Goal: Transaction & Acquisition: Purchase product/service

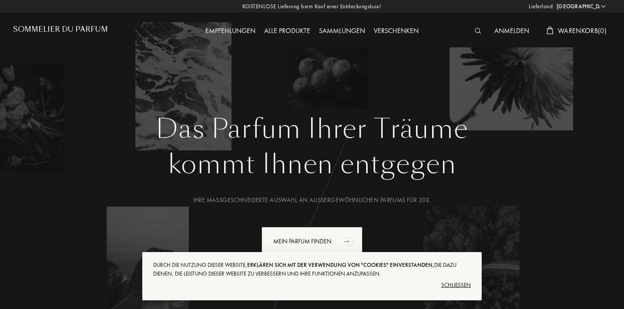
click at [448, 283] on div "Schließen" at bounding box center [312, 286] width 318 height 14
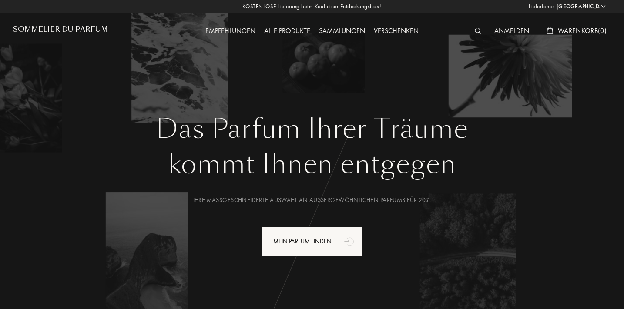
click at [296, 31] on div "Alle Produkte" at bounding box center [287, 31] width 55 height 11
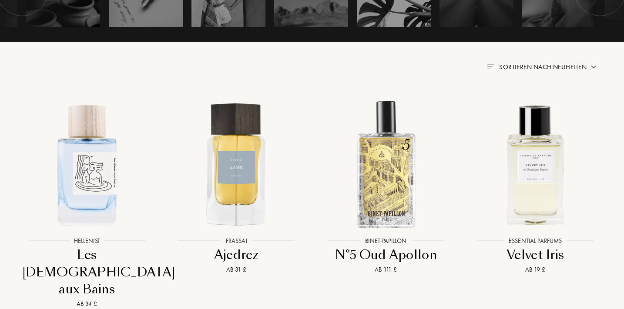
scroll to position [294, 1]
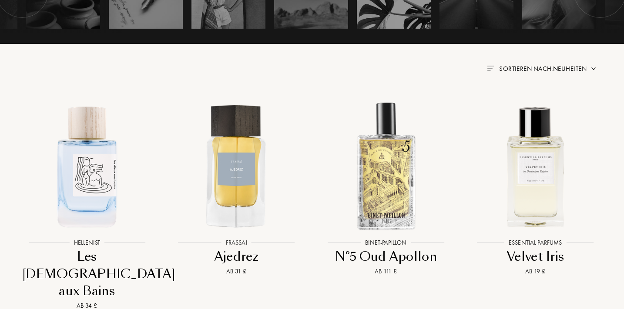
click at [523, 64] on div "Sortieren nach: Neuheiten" at bounding box center [311, 69] width 572 height 10
click at [517, 66] on span "Sortieren nach: Neuheiten" at bounding box center [542, 68] width 87 height 9
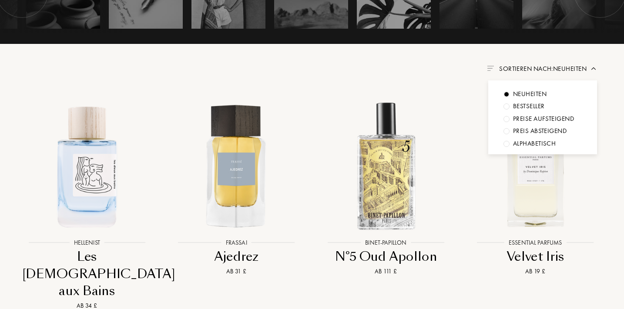
click at [560, 127] on div "Preis absteigend" at bounding box center [540, 131] width 54 height 10
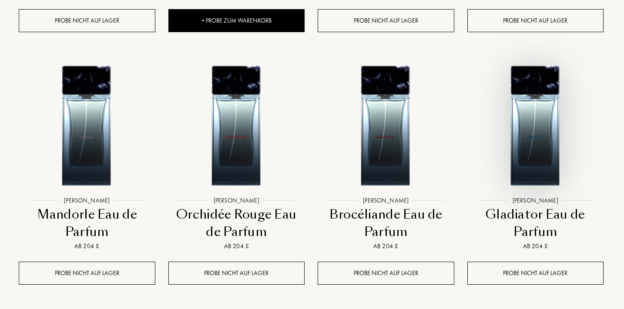
scroll to position [939, 1]
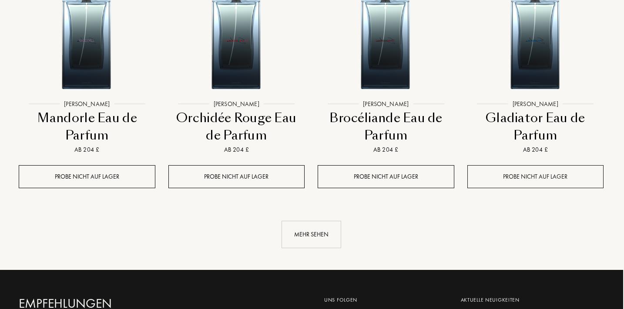
click at [533, 176] on div "Probe nicht auf Lager" at bounding box center [535, 176] width 137 height 23
click at [354, 241] on link "Mehr sehen" at bounding box center [311, 234] width 585 height 27
click at [311, 233] on div "Mehr sehen" at bounding box center [312, 234] width 60 height 27
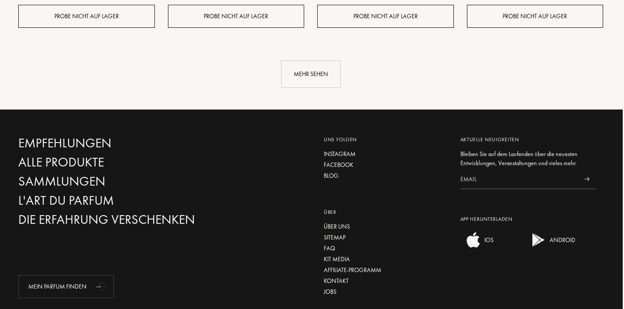
scroll to position [1713, 1]
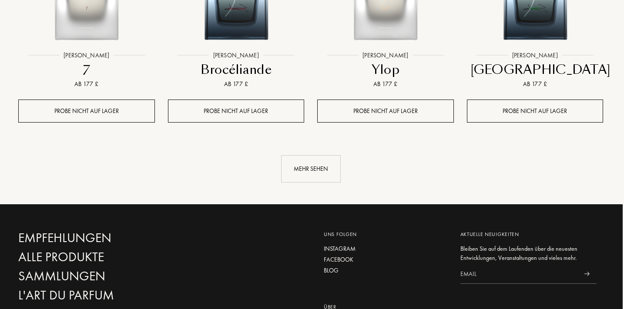
click at [311, 178] on div "Mehr sehen" at bounding box center [311, 168] width 60 height 27
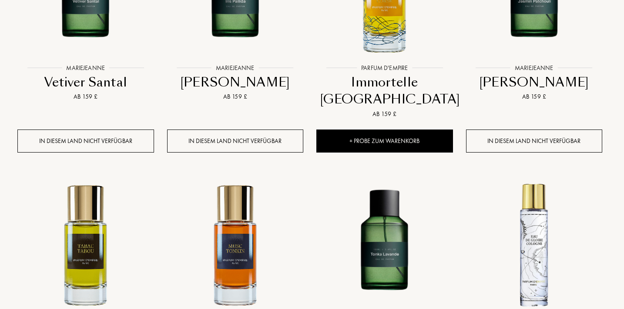
scroll to position [2037, 2]
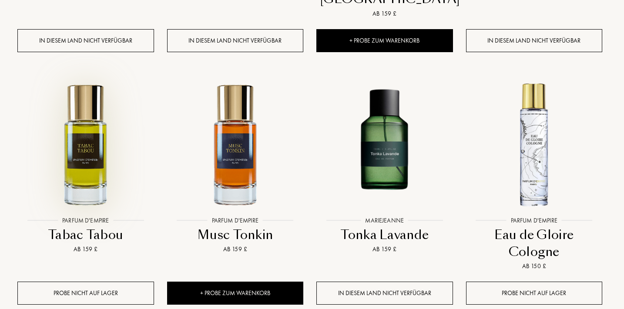
click at [111, 124] on img at bounding box center [85, 144] width 134 height 134
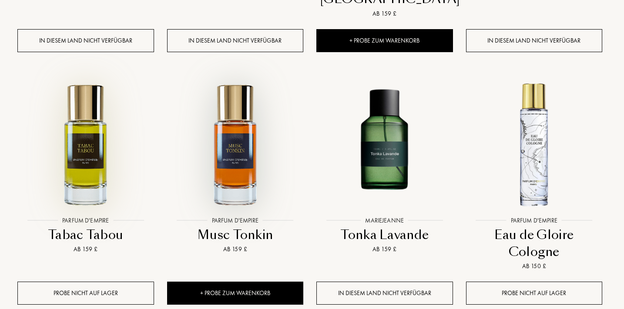
click at [235, 171] on img at bounding box center [235, 144] width 134 height 134
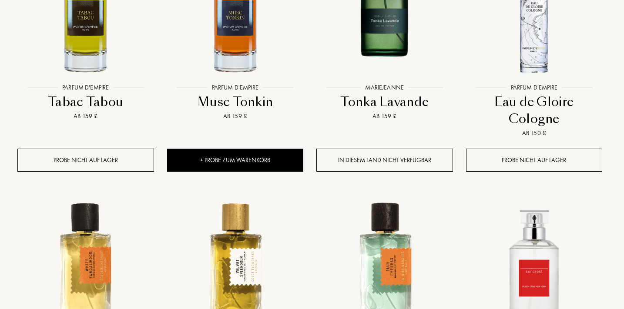
scroll to position [2197, 2]
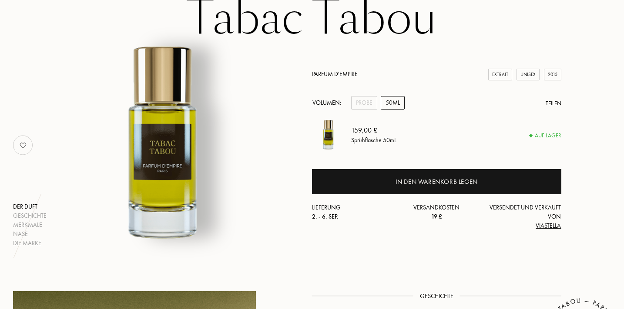
scroll to position [78, 1]
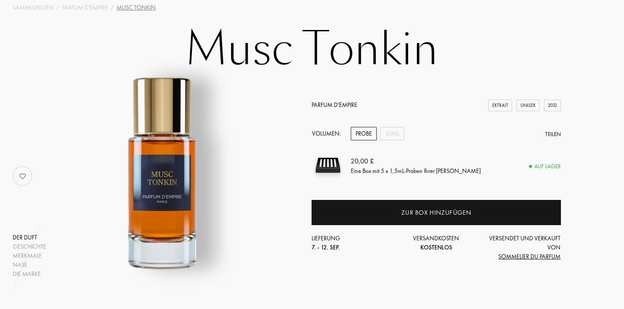
scroll to position [46, 2]
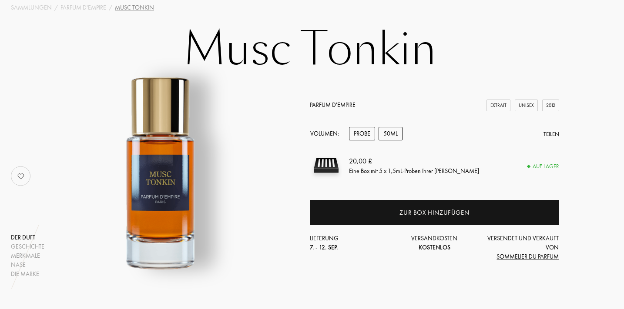
click at [390, 138] on div "50mL" at bounding box center [391, 133] width 24 height 13
click at [372, 133] on div "Probe" at bounding box center [362, 133] width 26 height 13
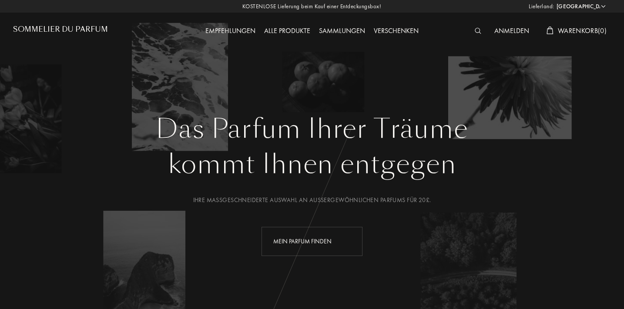
click at [327, 242] on div "Mein Parfum finden" at bounding box center [312, 241] width 101 height 29
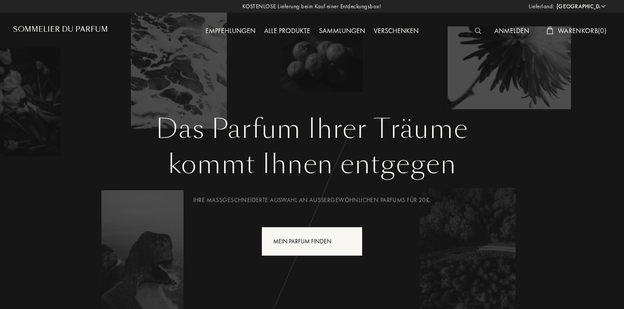
click at [285, 28] on div "Alle Produkte" at bounding box center [287, 31] width 55 height 11
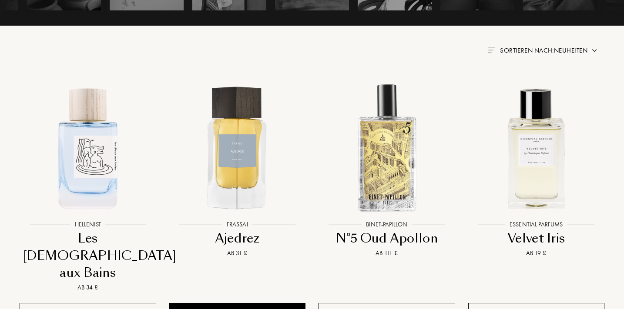
scroll to position [314, 0]
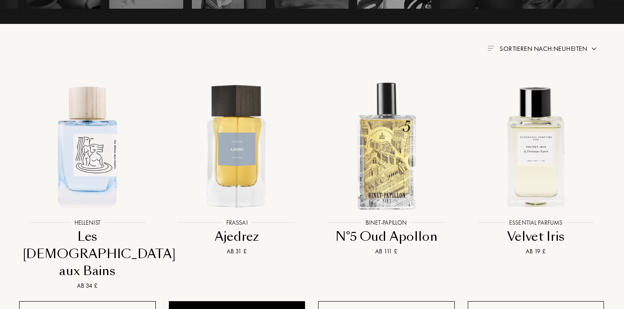
click at [529, 47] on span "Sortieren nach: Neuheiten" at bounding box center [543, 48] width 87 height 9
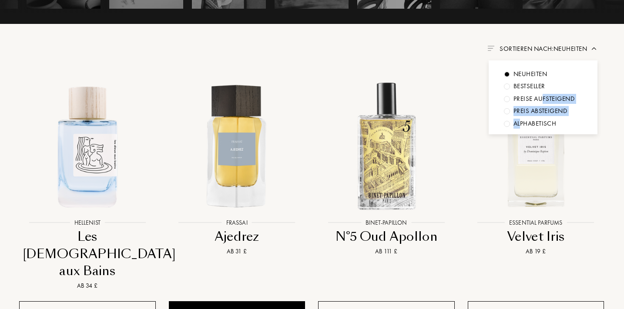
drag, startPoint x: 542, startPoint y: 95, endPoint x: 521, endPoint y: 118, distance: 31.4
click at [521, 118] on div "Neuheiten Bestseller Preise aufsteigend Preis absteigend Alphabetisch" at bounding box center [543, 97] width 109 height 74
click at [523, 113] on div "Preis absteigend" at bounding box center [541, 111] width 54 height 10
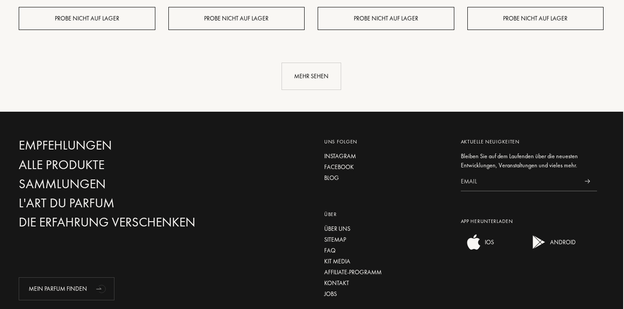
scroll to position [1097, 1]
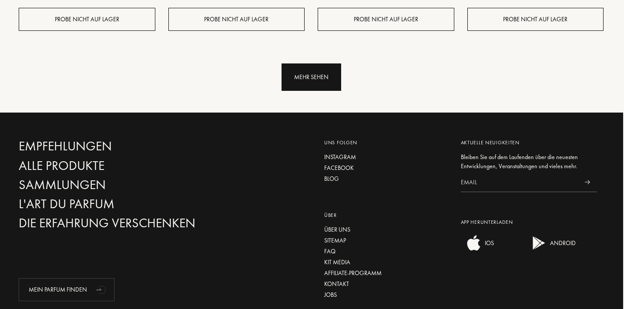
click at [336, 87] on div "Mehr sehen" at bounding box center [312, 77] width 60 height 27
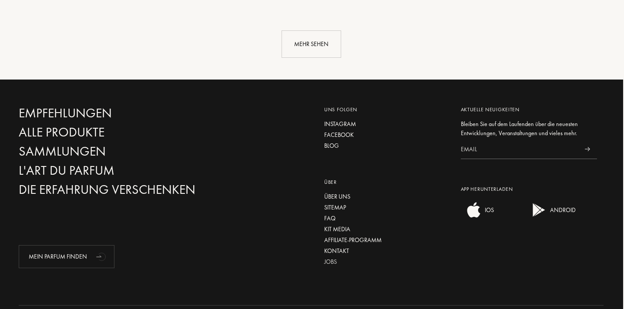
scroll to position [1837, 1]
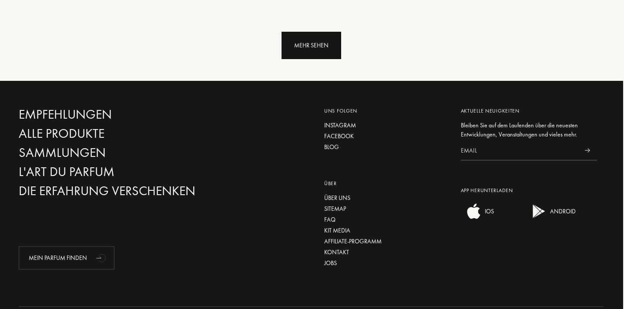
click at [307, 47] on div "Mehr sehen" at bounding box center [312, 45] width 60 height 27
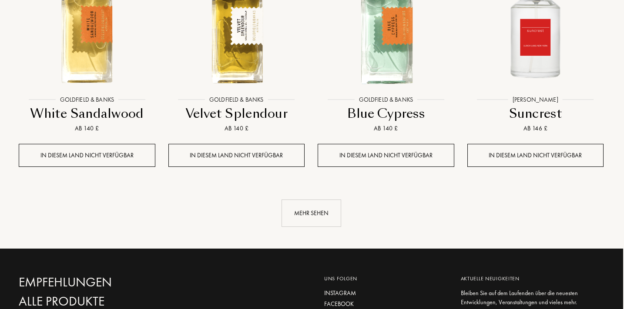
scroll to position [2419, 1]
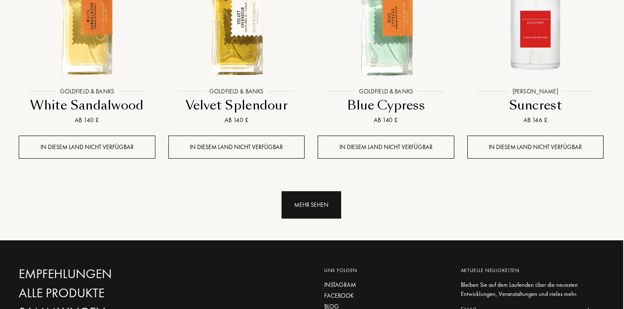
click at [299, 197] on div "Mehr sehen" at bounding box center [312, 204] width 60 height 27
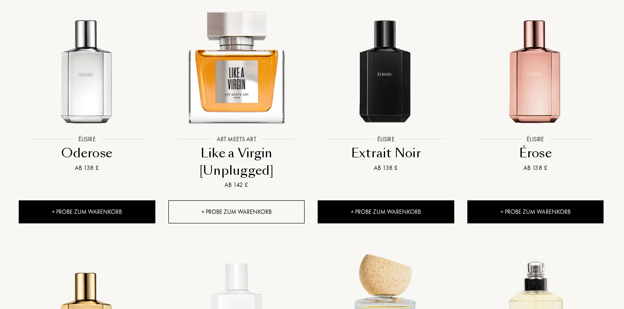
scroll to position [2576, 1]
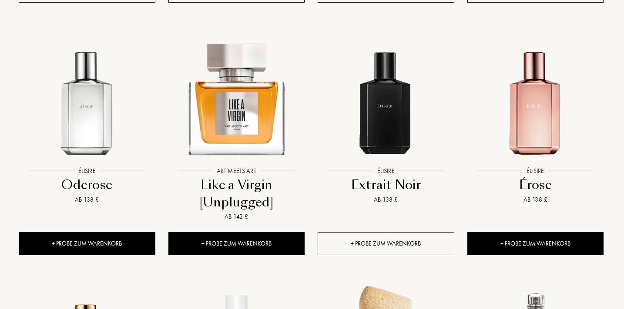
click at [365, 232] on div "+ Probe zum Warenkorb" at bounding box center [386, 243] width 137 height 23
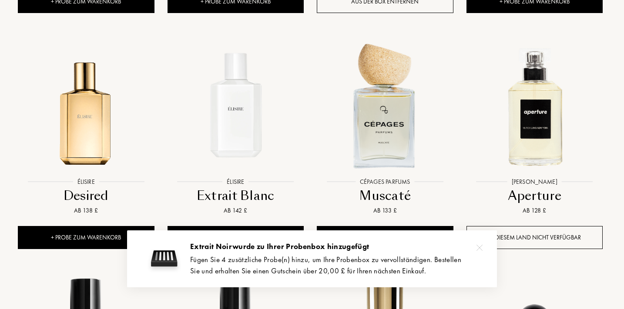
scroll to position [2818, 3]
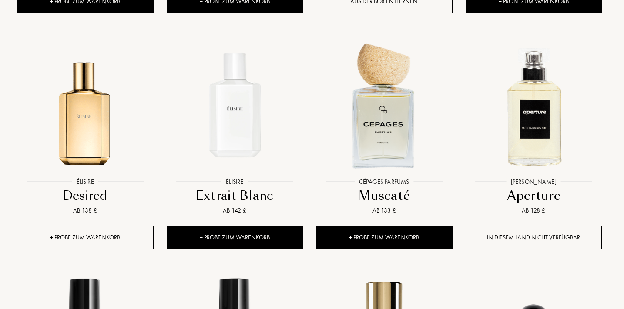
click at [139, 226] on div "+ Probe zum Warenkorb" at bounding box center [85, 237] width 137 height 23
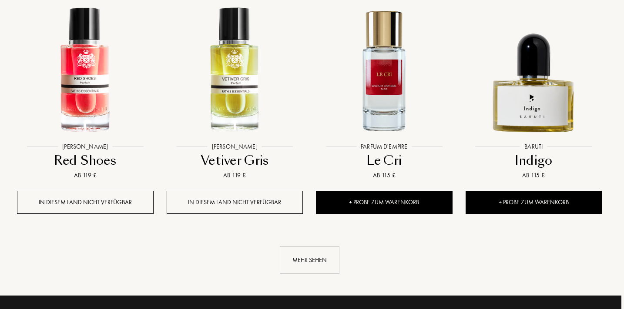
scroll to position [3093, 3]
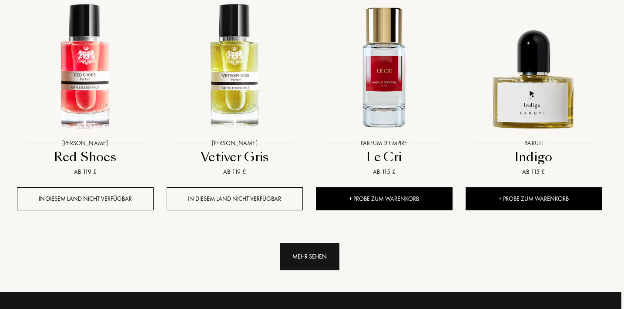
click at [333, 243] on div "Mehr sehen" at bounding box center [310, 256] width 60 height 27
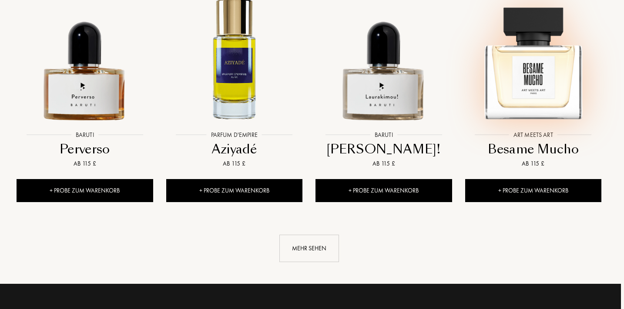
scroll to position [3809, 3]
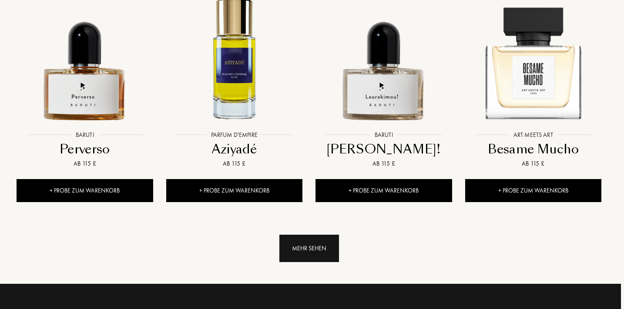
click at [322, 235] on div "Mehr sehen" at bounding box center [309, 248] width 60 height 27
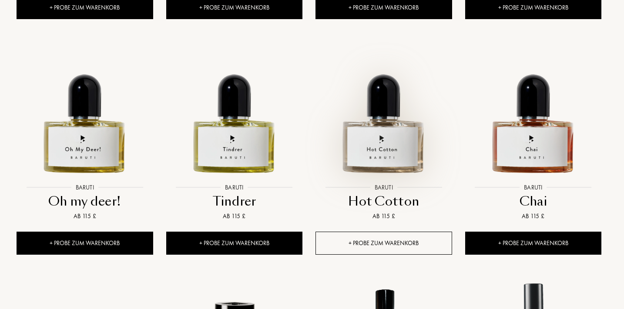
scroll to position [4228, 3]
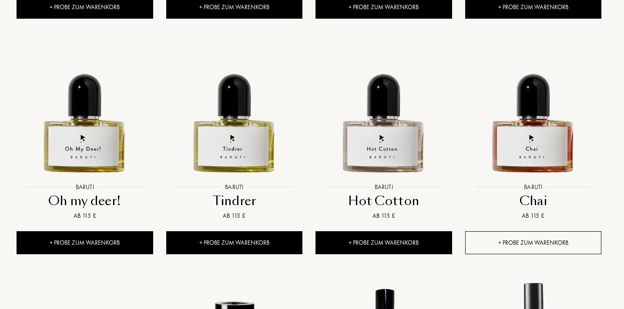
click at [495, 232] on div "+ Probe zum Warenkorb" at bounding box center [533, 243] width 137 height 23
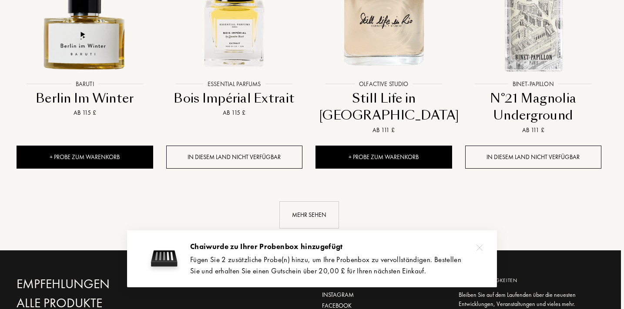
scroll to position [4567, 3]
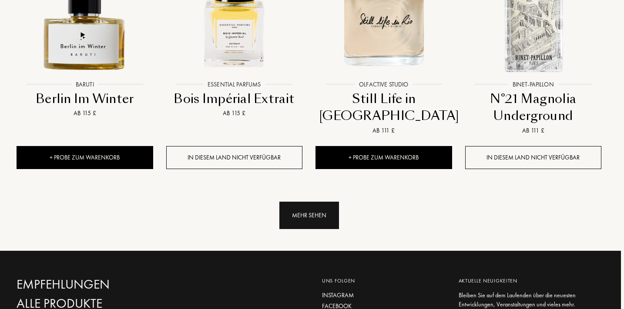
click at [328, 205] on div "Mehr sehen" at bounding box center [309, 215] width 60 height 27
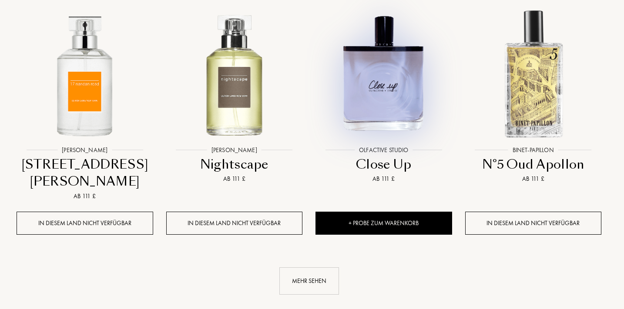
scroll to position [5260, 3]
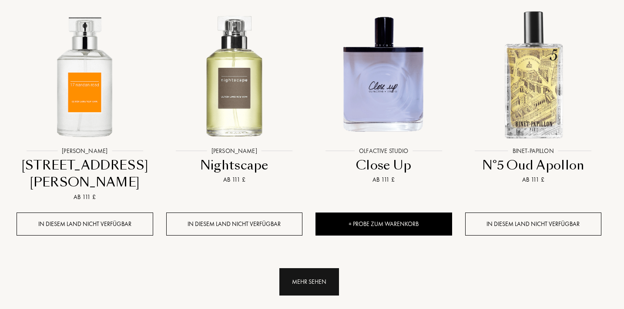
click at [296, 269] on div "Mehr sehen" at bounding box center [309, 282] width 60 height 27
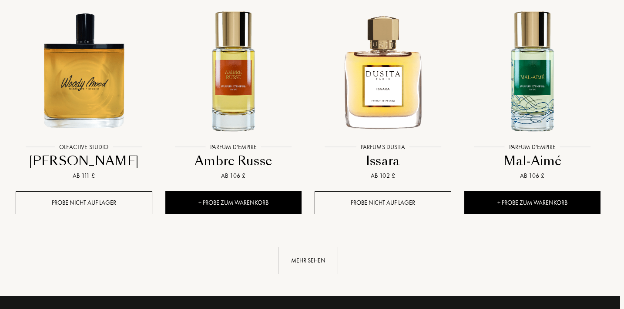
scroll to position [6055, 4]
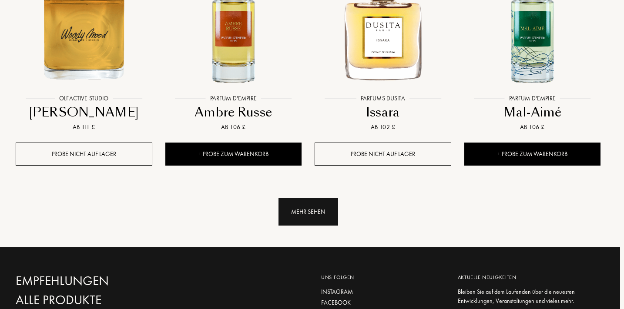
click at [286, 198] on div "Mehr sehen" at bounding box center [309, 211] width 60 height 27
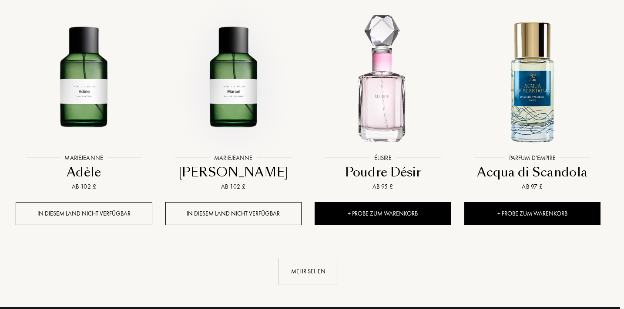
scroll to position [6796, 4]
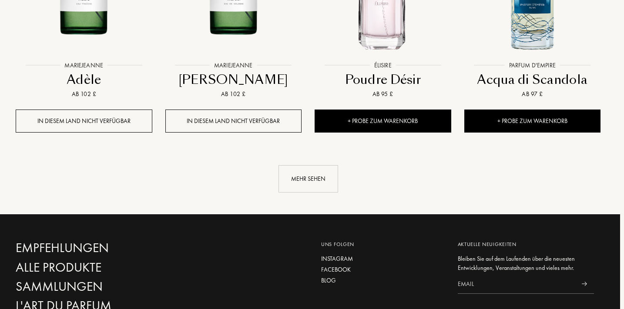
click at [320, 148] on div "Mehr sehen" at bounding box center [308, 170] width 598 height 45
click at [318, 148] on div "Mehr sehen" at bounding box center [308, 170] width 598 height 45
click at [297, 165] on div "Mehr sehen" at bounding box center [309, 178] width 60 height 27
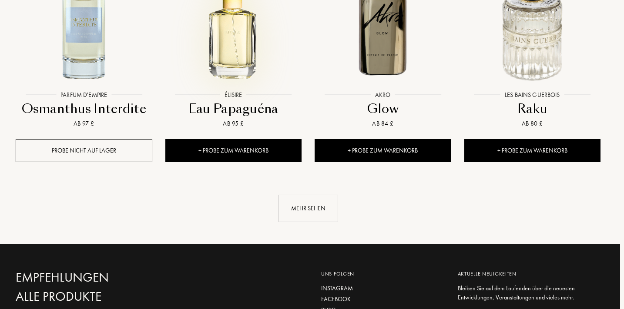
scroll to position [7493, 4]
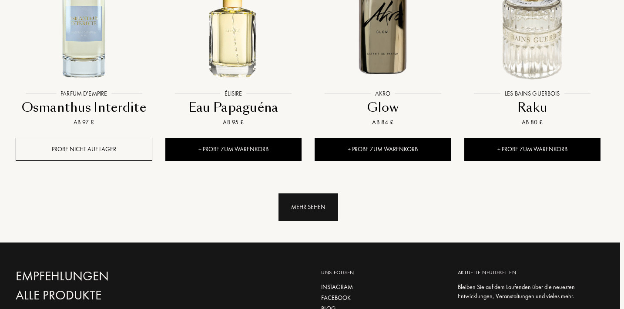
click at [285, 194] on div "Mehr sehen" at bounding box center [309, 207] width 60 height 27
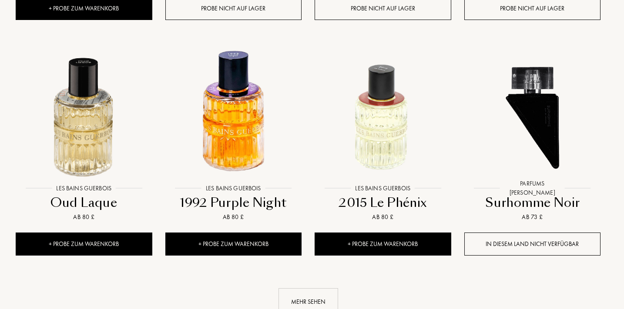
scroll to position [8143, 4]
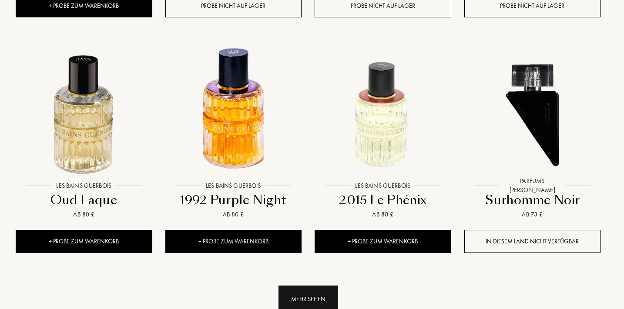
click at [314, 286] on div "Mehr sehen" at bounding box center [309, 299] width 60 height 27
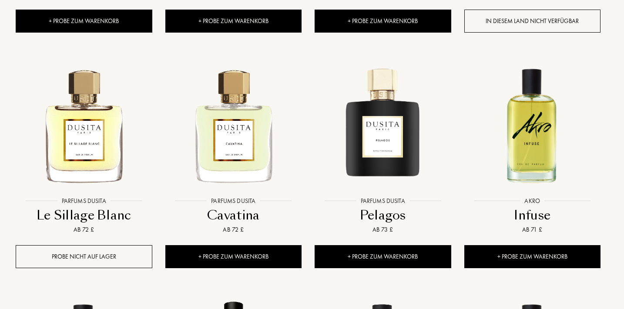
scroll to position [8366, 4]
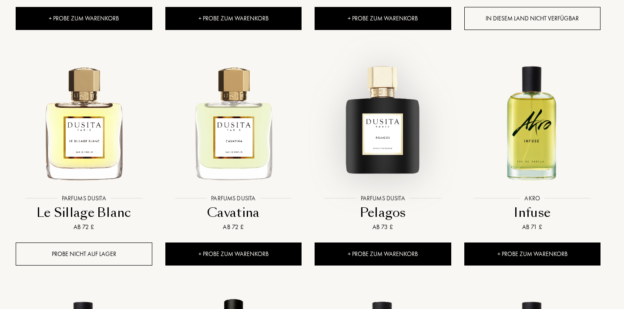
click at [378, 96] on img at bounding box center [383, 122] width 134 height 134
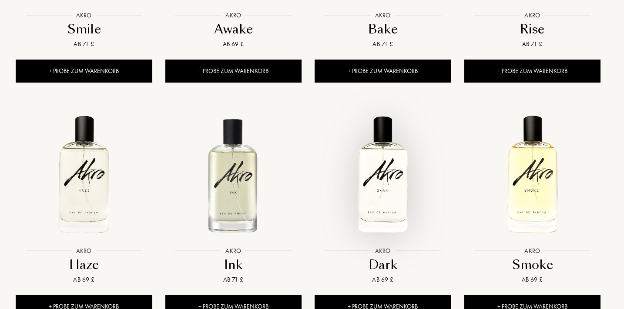
scroll to position [8952, 4]
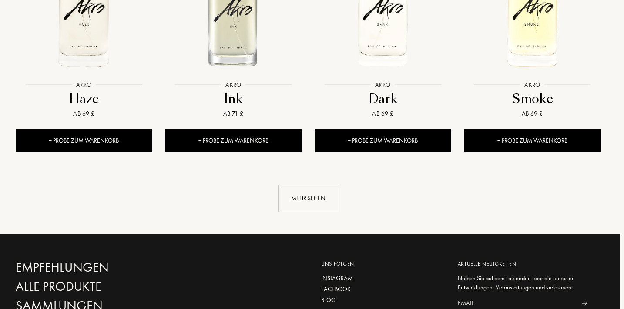
click at [326, 185] on div "Mehr sehen" at bounding box center [309, 198] width 60 height 27
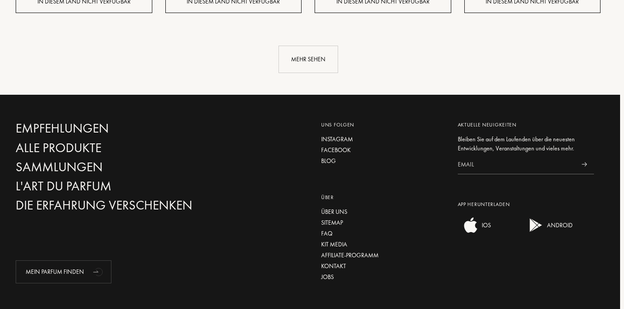
scroll to position [9726, 4]
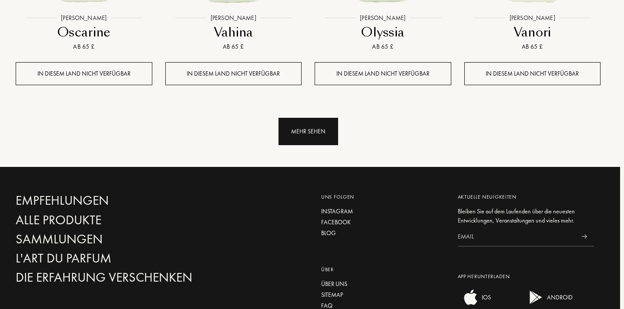
click at [325, 118] on div "Mehr sehen" at bounding box center [309, 131] width 60 height 27
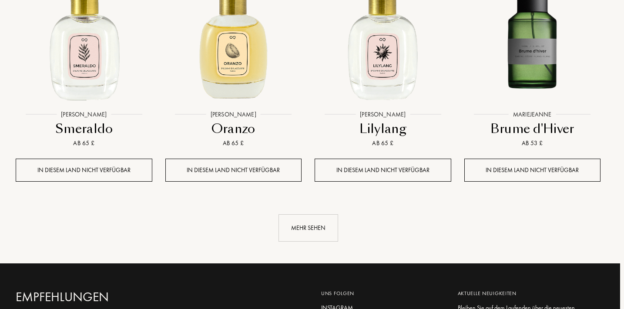
scroll to position [10360, 4]
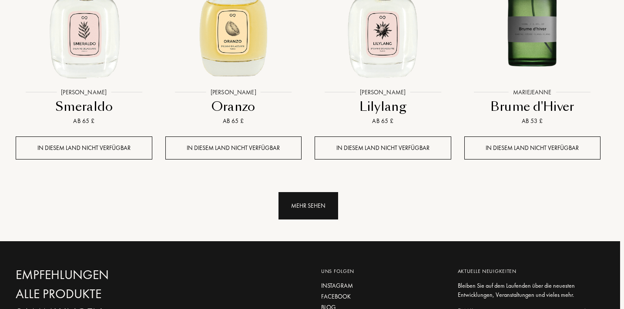
click at [318, 192] on div "Mehr sehen" at bounding box center [309, 205] width 60 height 27
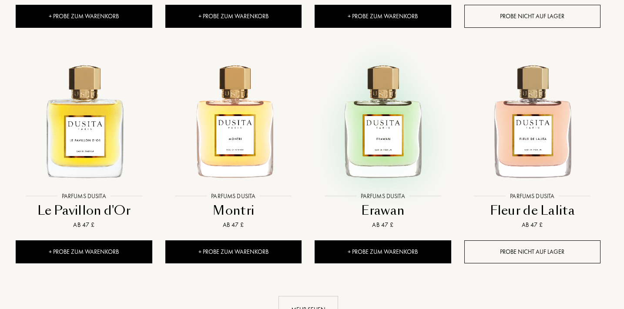
scroll to position [10982, 4]
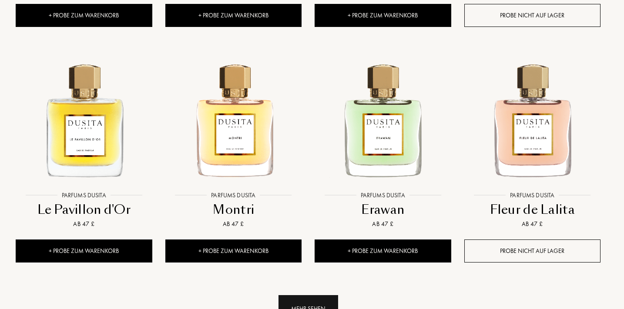
click at [317, 296] on div "Mehr sehen" at bounding box center [309, 309] width 60 height 27
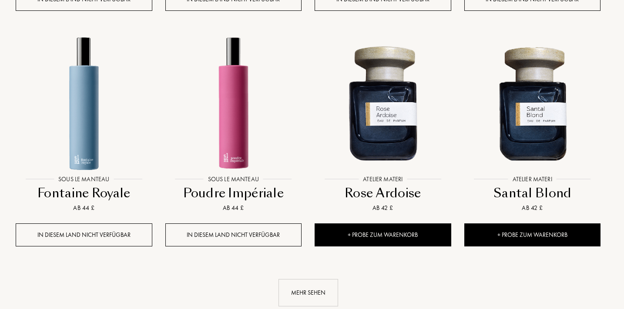
scroll to position [11729, 4]
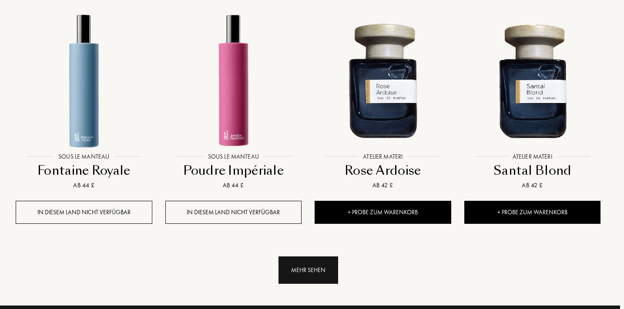
click at [303, 257] on div "Mehr sehen" at bounding box center [309, 270] width 60 height 27
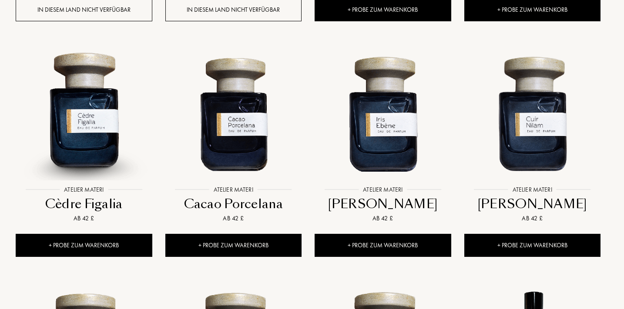
scroll to position [11931, 4]
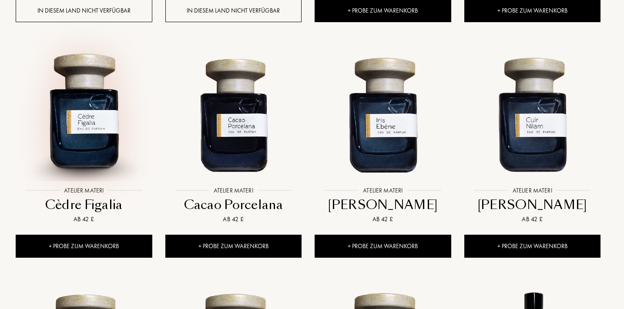
click at [110, 77] on img at bounding box center [84, 114] width 134 height 134
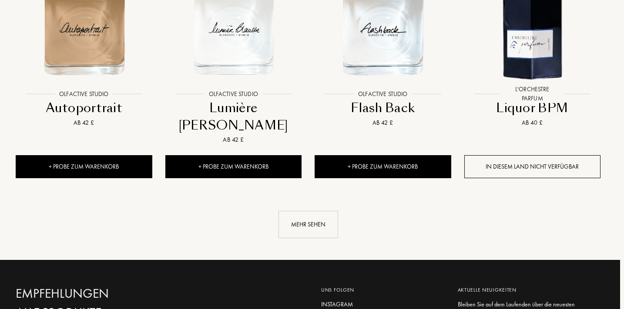
scroll to position [12591, 4]
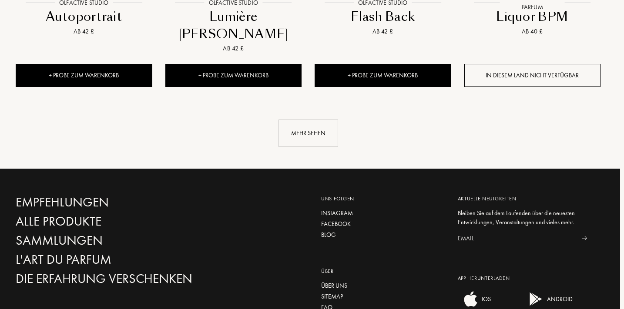
click at [296, 120] on div "Mehr sehen" at bounding box center [309, 133] width 60 height 27
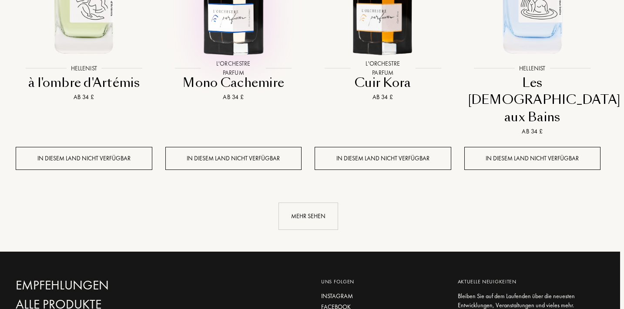
scroll to position [13283, 4]
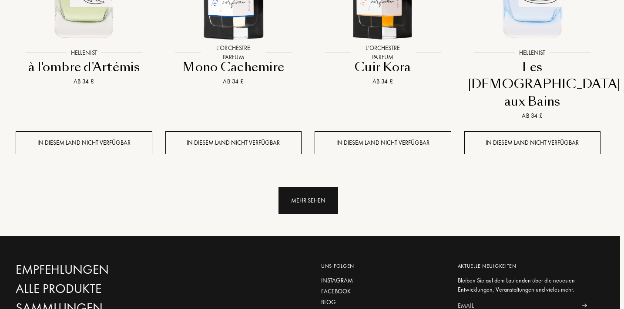
click at [296, 187] on div "Mehr sehen" at bounding box center [309, 200] width 60 height 27
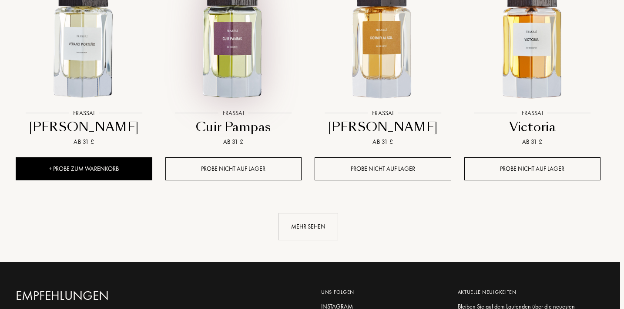
scroll to position [13972, 4]
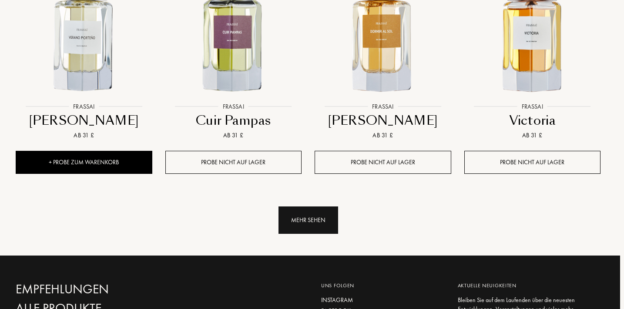
click at [295, 207] on div "Mehr sehen" at bounding box center [309, 220] width 60 height 27
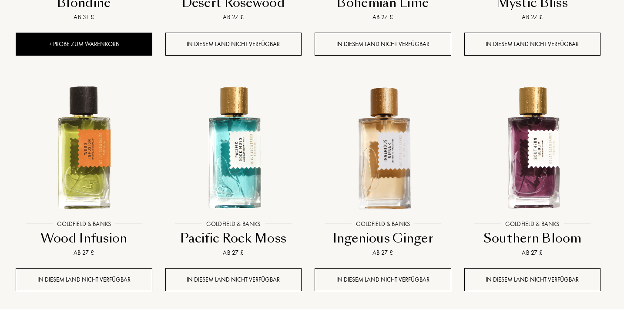
scroll to position [14603, 4]
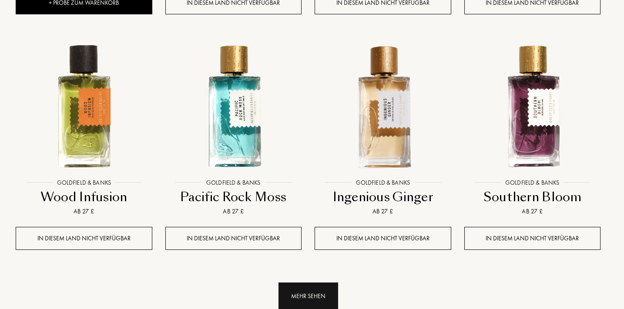
click at [305, 283] on div "Mehr sehen" at bounding box center [309, 296] width 60 height 27
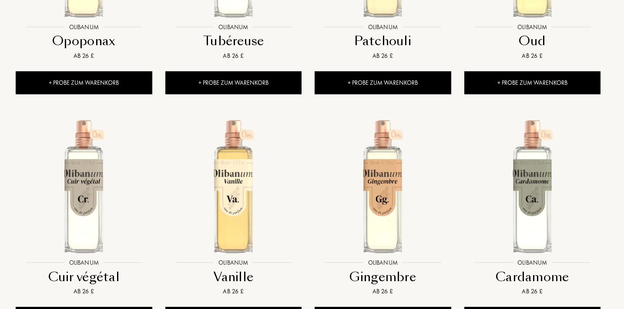
scroll to position [15401, 4]
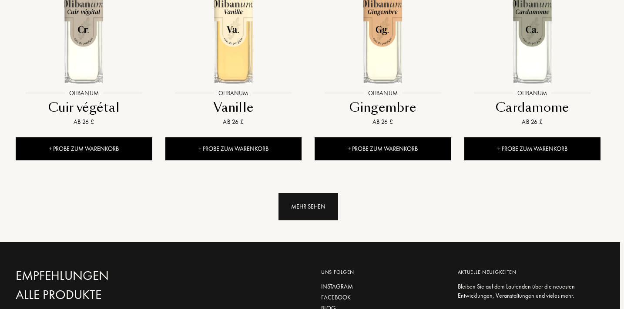
click at [297, 193] on div "Mehr sehen" at bounding box center [309, 206] width 60 height 27
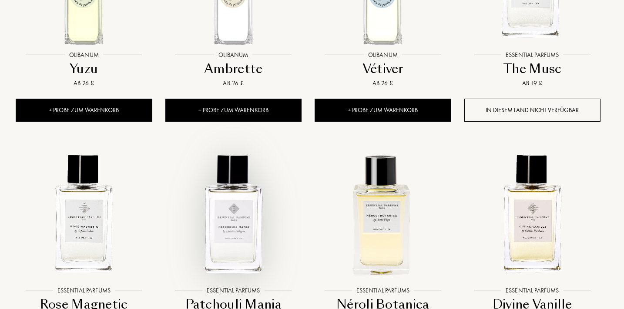
scroll to position [16068, 4]
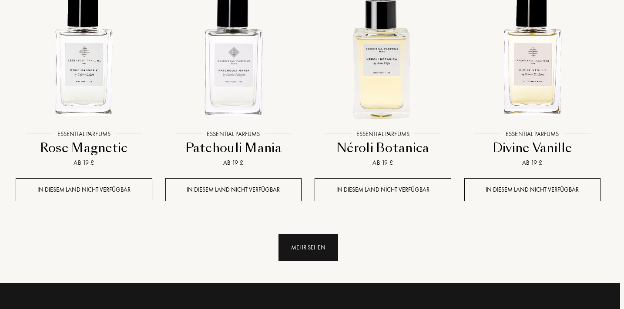
click at [301, 234] on div "Mehr sehen" at bounding box center [309, 247] width 60 height 27
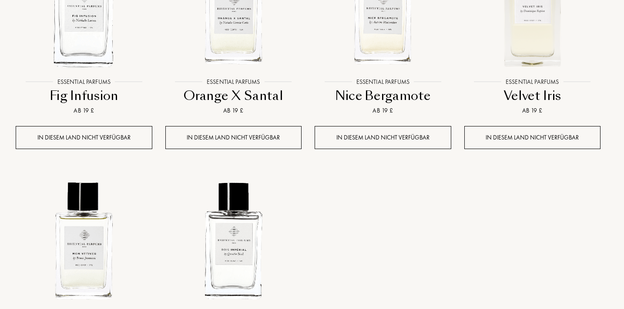
scroll to position [16394, 4]
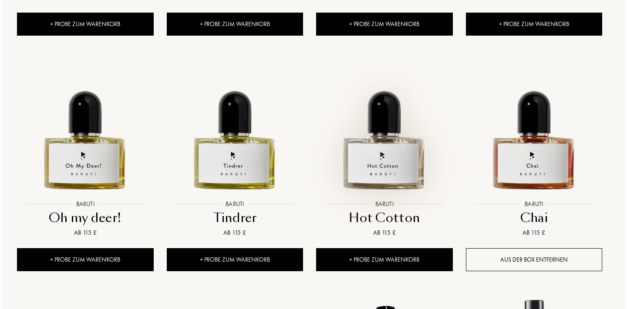
scroll to position [4224, 4]
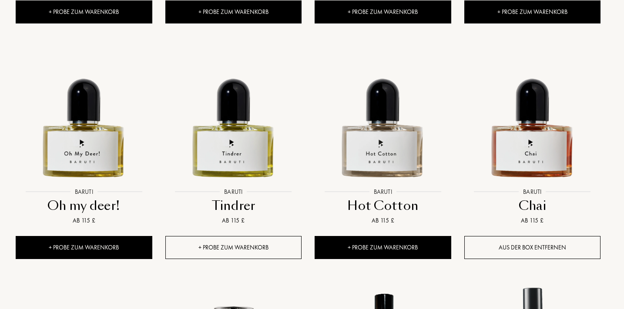
click at [242, 236] on div "+ Probe zum Warenkorb" at bounding box center [233, 247] width 137 height 23
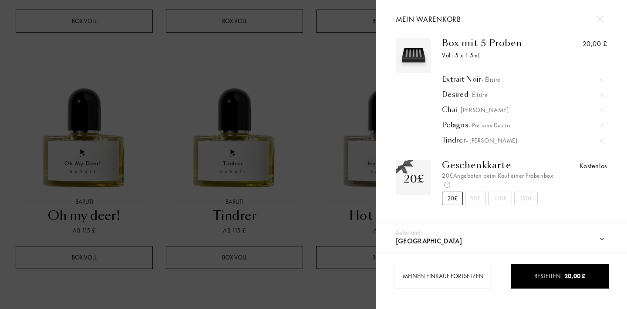
scroll to position [11, 0]
click at [604, 126] on div at bounding box center [601, 125] width 13 height 13
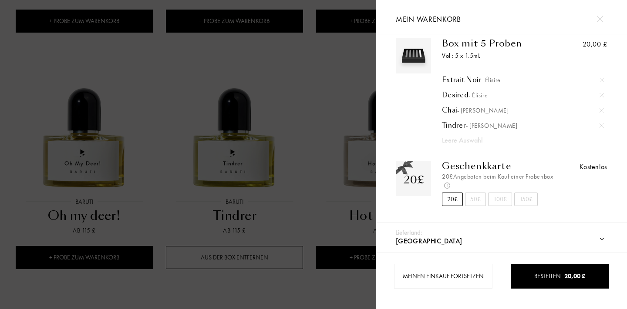
click at [600, 94] on img at bounding box center [601, 95] width 4 height 4
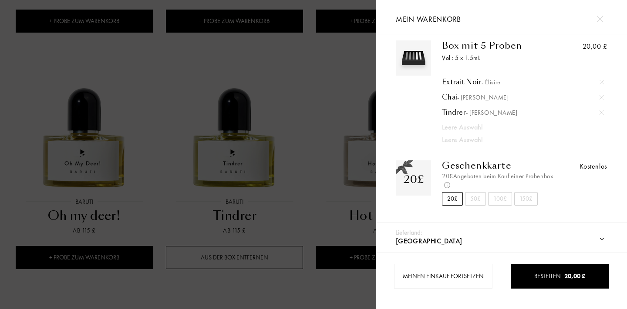
click at [308, 195] on div at bounding box center [188, 154] width 376 height 309
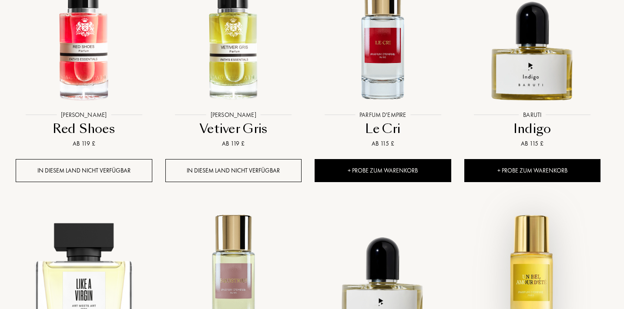
scroll to position [3113, 4]
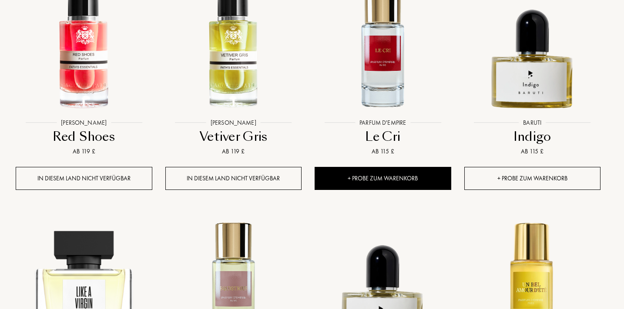
click at [528, 167] on div "+ Probe zum Warenkorb" at bounding box center [532, 178] width 137 height 23
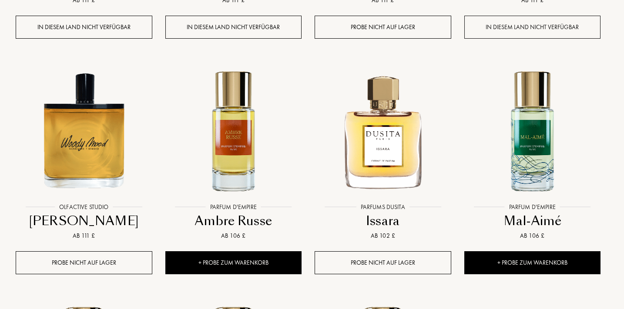
scroll to position [5955, 4]
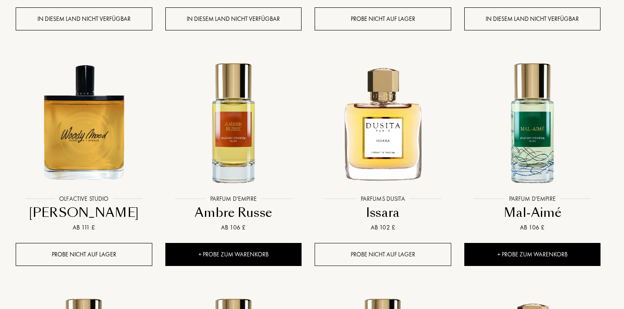
click at [412, 243] on div "Probe nicht auf Lager" at bounding box center [383, 254] width 137 height 23
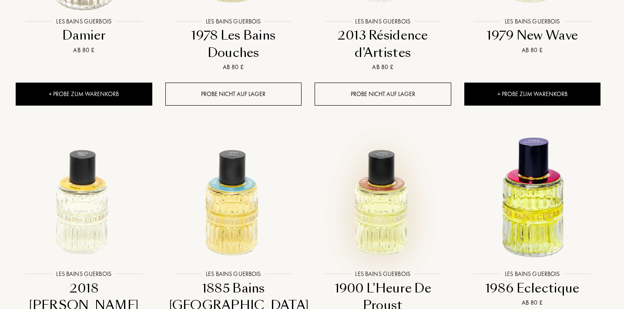
scroll to position [7644, 4]
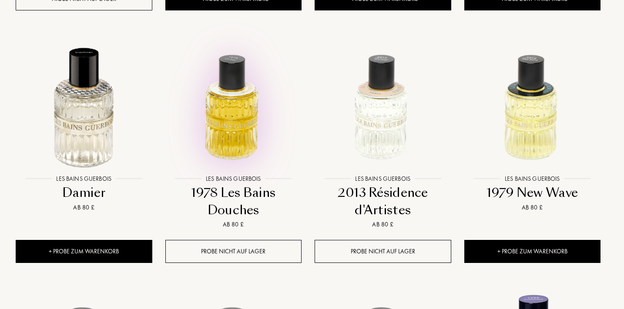
click at [238, 71] on img at bounding box center [233, 102] width 134 height 134
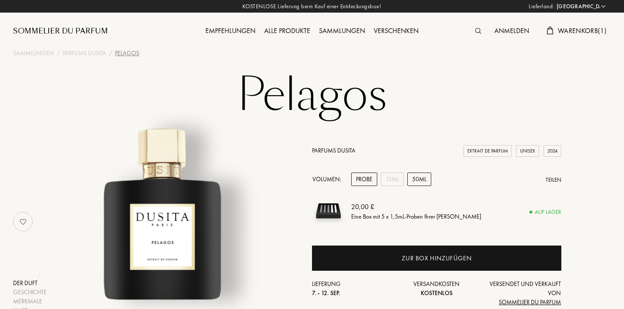
click at [427, 182] on div "50mL" at bounding box center [419, 179] width 24 height 13
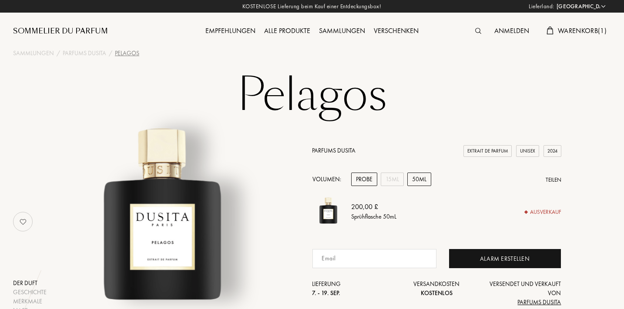
click at [369, 184] on div "Probe" at bounding box center [364, 179] width 26 height 13
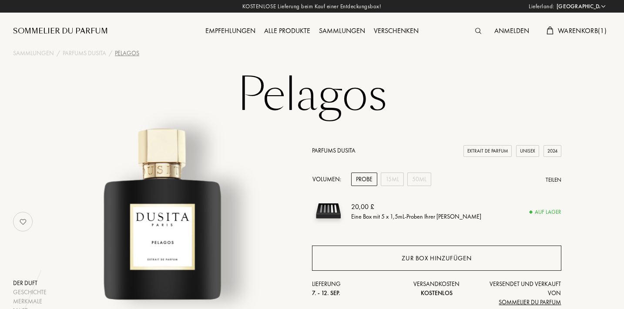
click at [353, 257] on div "Zur Box hinzufügen" at bounding box center [436, 258] width 249 height 25
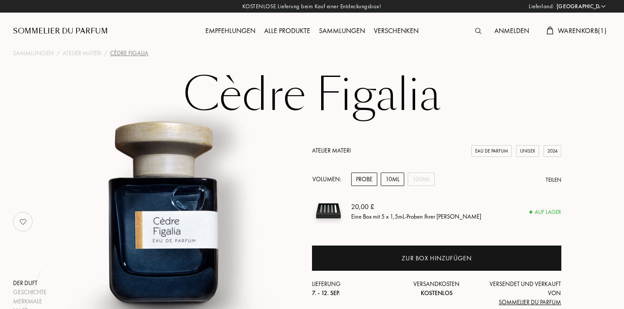
click at [386, 183] on div "10mL" at bounding box center [393, 179] width 24 height 13
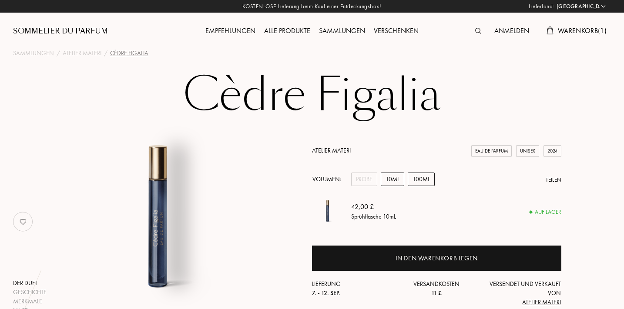
click at [410, 177] on div "100mL" at bounding box center [421, 179] width 27 height 13
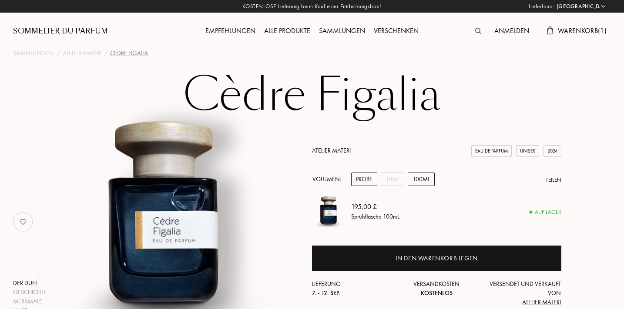
click at [373, 179] on div "Probe" at bounding box center [364, 179] width 26 height 13
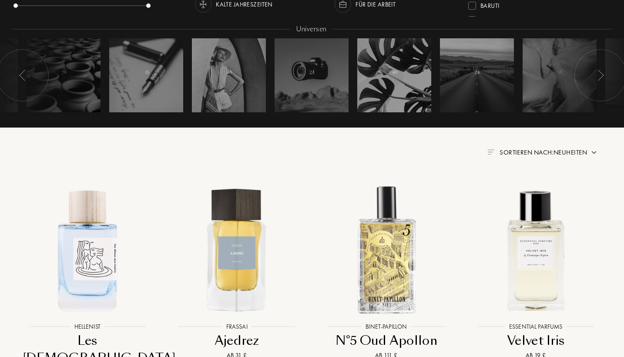
scroll to position [208, 0]
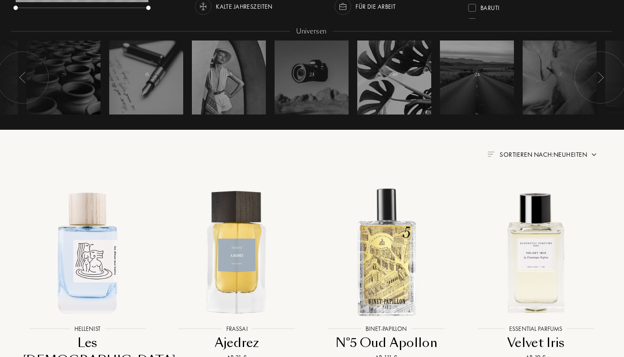
click at [519, 151] on span "Sortieren nach: Neuheiten" at bounding box center [543, 154] width 87 height 9
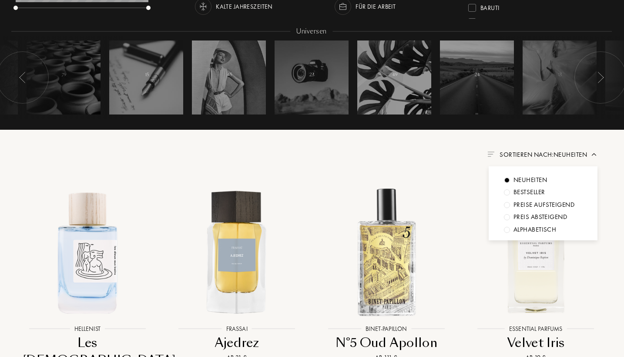
click at [531, 215] on div "Preis absteigend" at bounding box center [541, 217] width 54 height 10
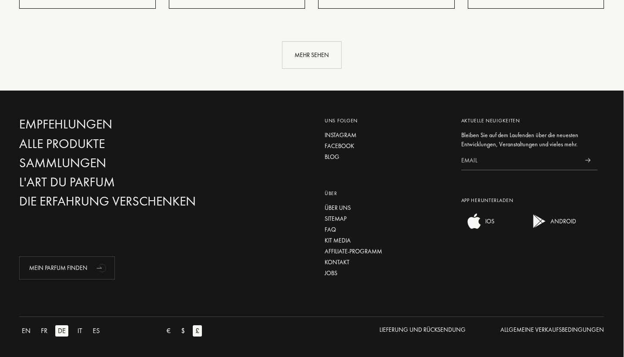
scroll to position [1118, 0]
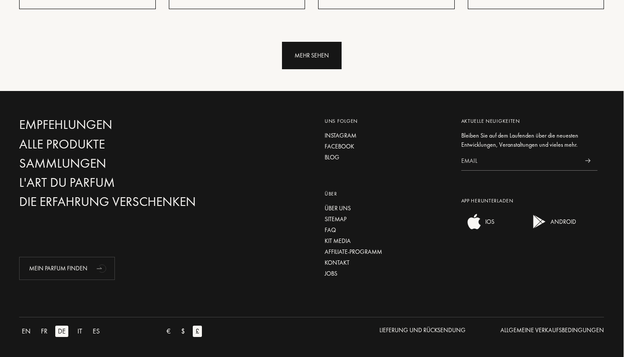
click at [330, 67] on div "Mehr sehen" at bounding box center [312, 55] width 60 height 27
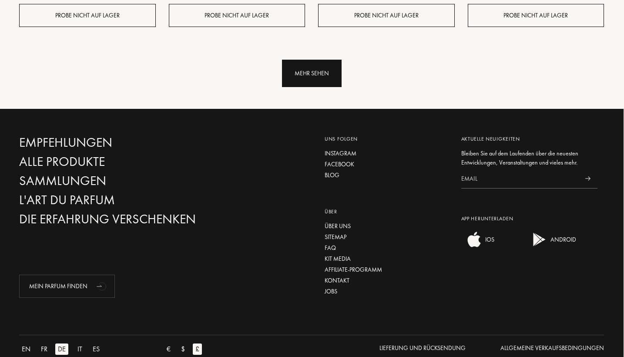
scroll to position [1808, 0]
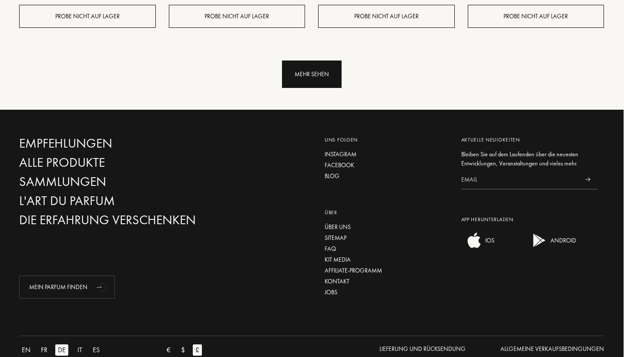
click at [330, 67] on div "Mehr sehen" at bounding box center [312, 73] width 60 height 27
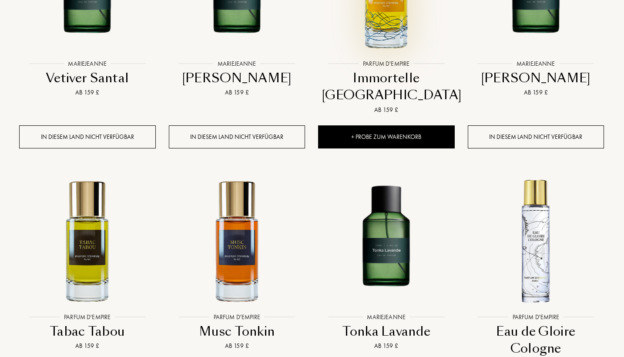
scroll to position [1943, 0]
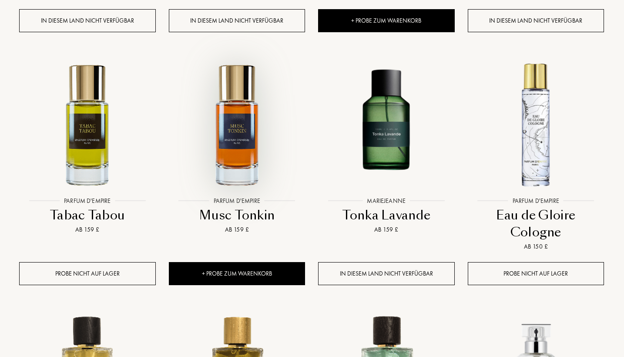
scroll to position [2058, 0]
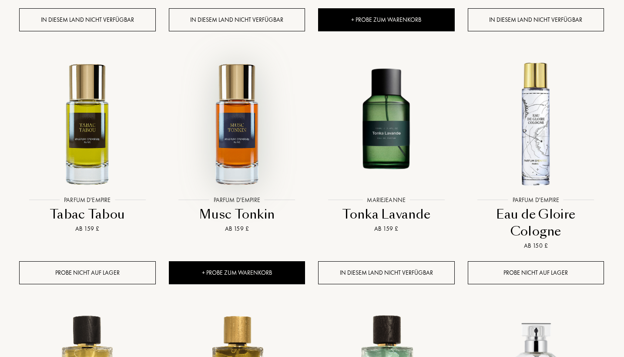
click at [228, 124] on img at bounding box center [237, 123] width 134 height 134
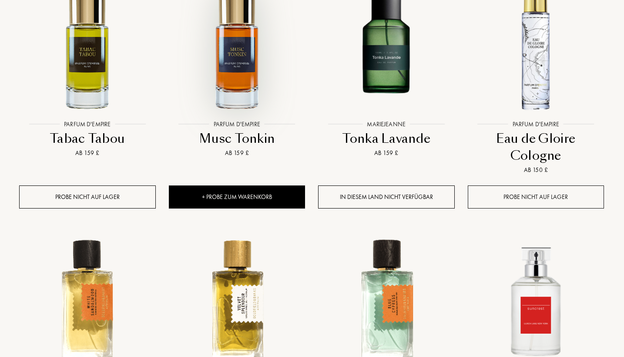
scroll to position [2121, 0]
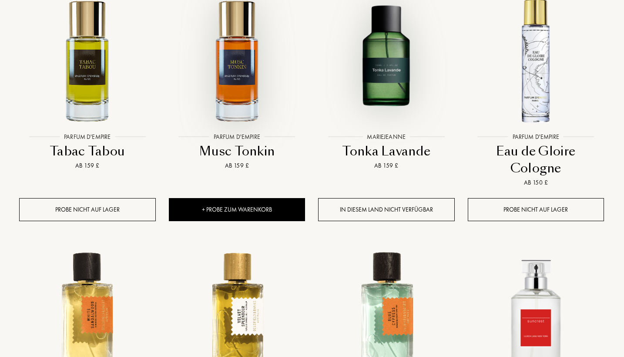
click at [423, 52] on img at bounding box center [386, 60] width 134 height 134
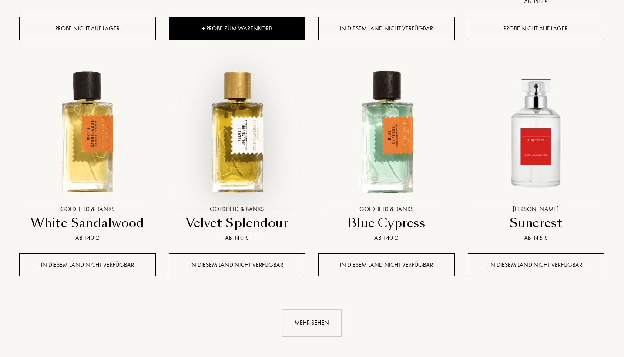
scroll to position [2365, 0]
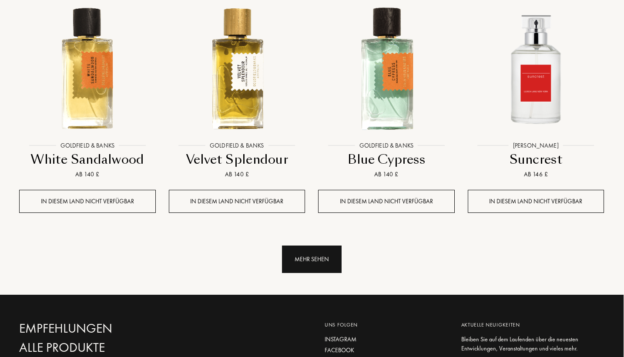
click at [300, 245] on div "Mehr sehen" at bounding box center [312, 258] width 60 height 27
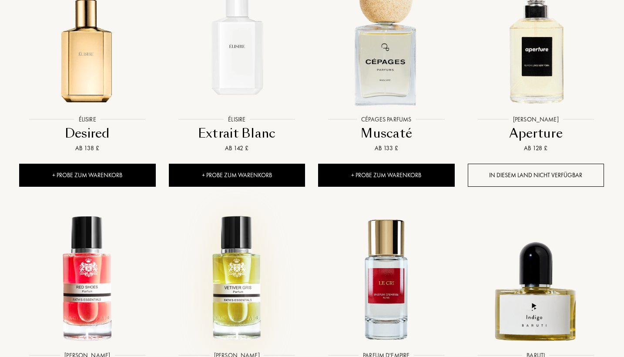
scroll to position [2931, 0]
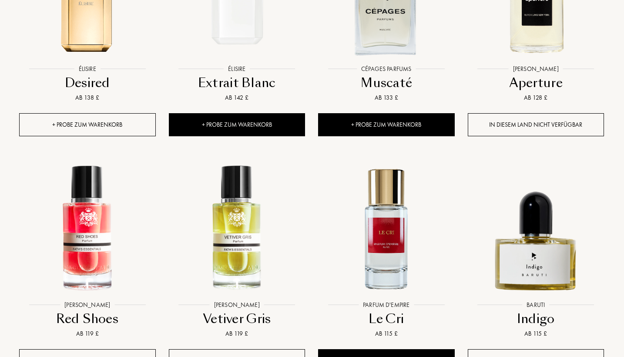
click at [102, 114] on div "+ Probe zum Warenkorb" at bounding box center [87, 124] width 137 height 23
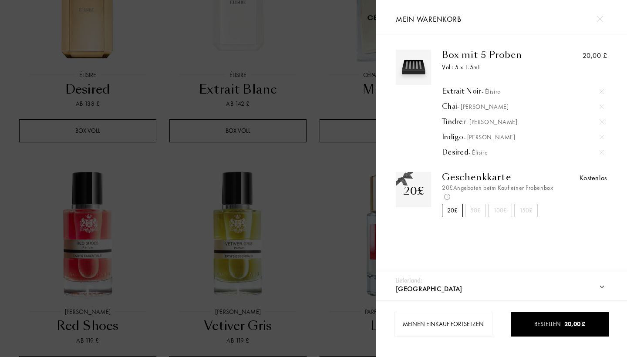
click at [112, 173] on div at bounding box center [188, 178] width 376 height 357
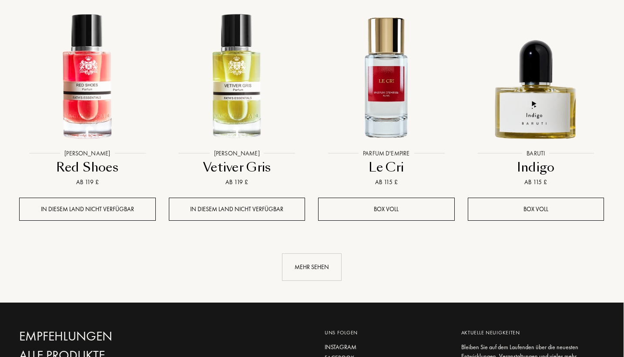
scroll to position [3086, 0]
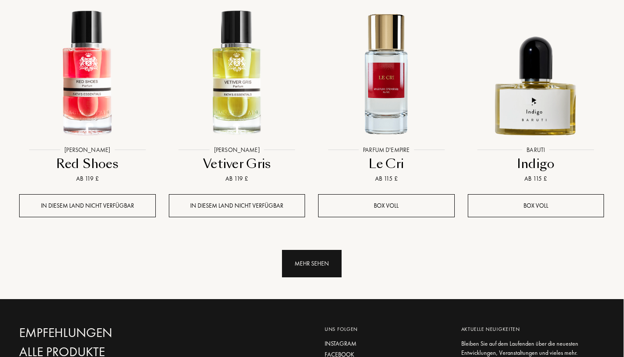
click at [283, 251] on div "Mehr sehen" at bounding box center [312, 263] width 60 height 27
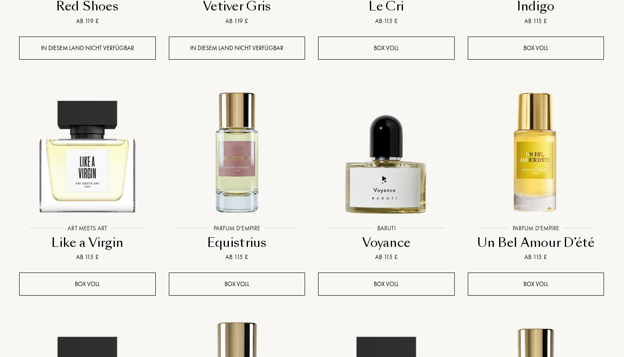
scroll to position [3256, 0]
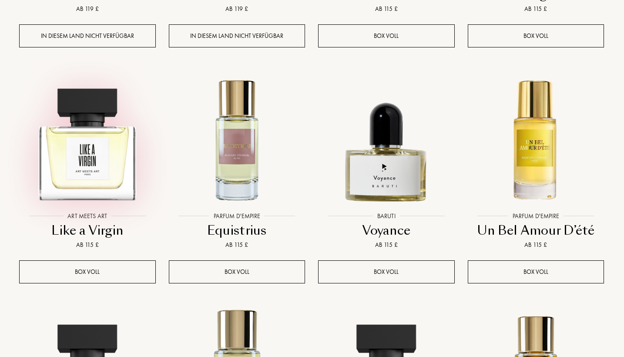
click at [133, 128] on img at bounding box center [87, 139] width 134 height 134
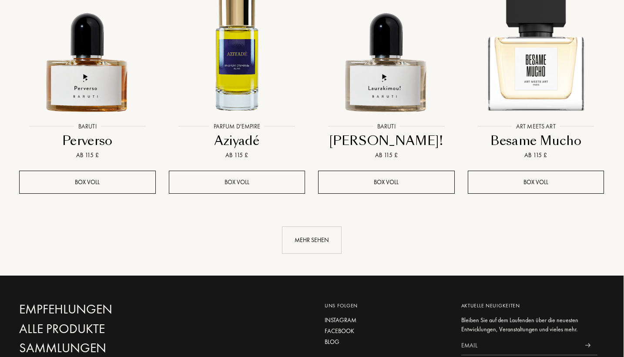
scroll to position [3854, 0]
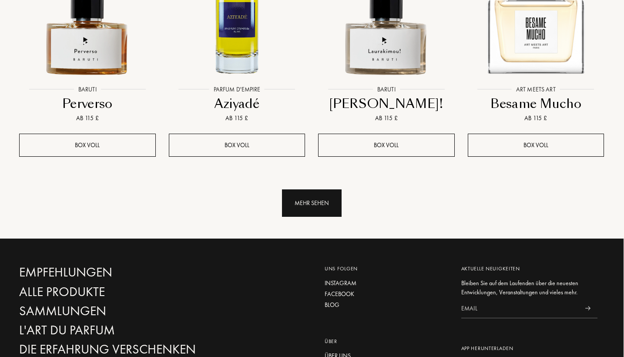
click at [316, 189] on div "Mehr sehen" at bounding box center [312, 202] width 60 height 27
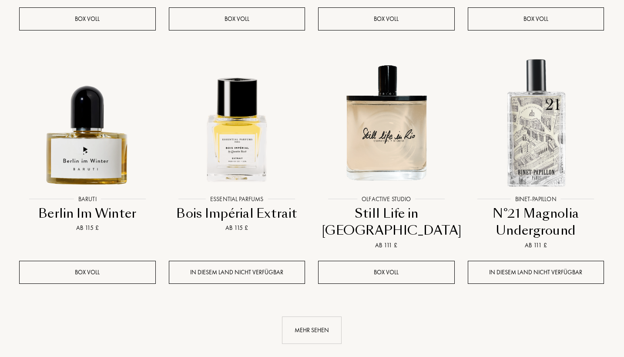
scroll to position [4568, 0]
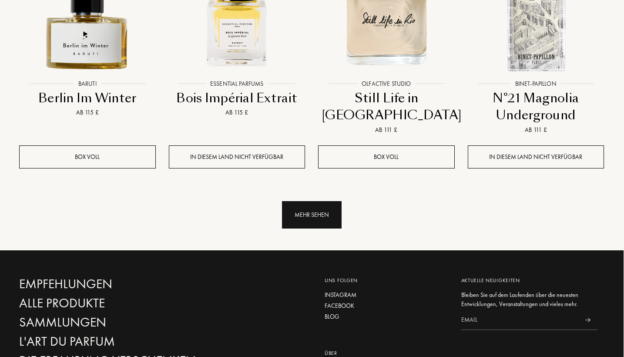
click at [300, 201] on div "Mehr sehen" at bounding box center [312, 214] width 60 height 27
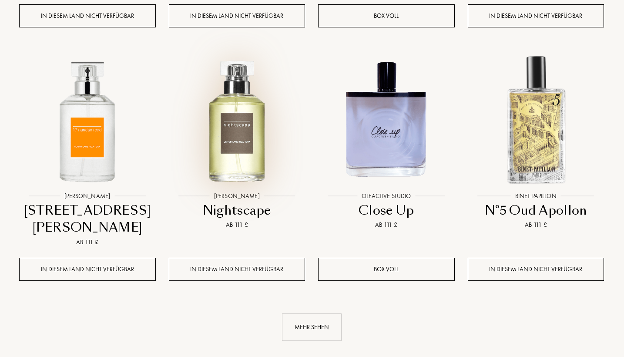
scroll to position [5257, 0]
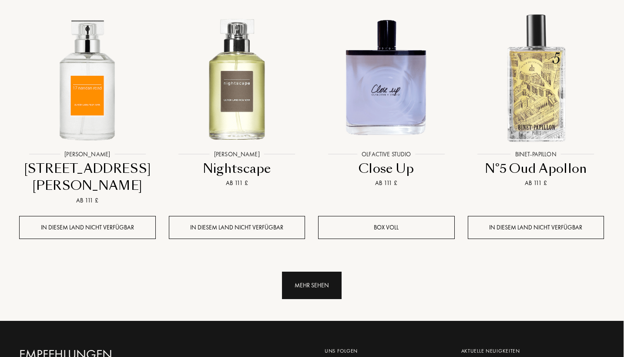
click at [295, 272] on div "Mehr sehen" at bounding box center [312, 285] width 60 height 27
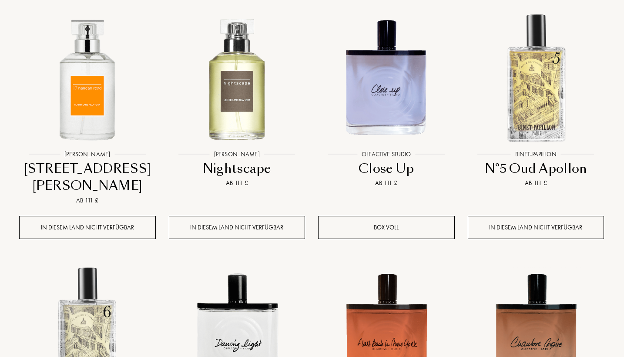
scroll to position [5633, 0]
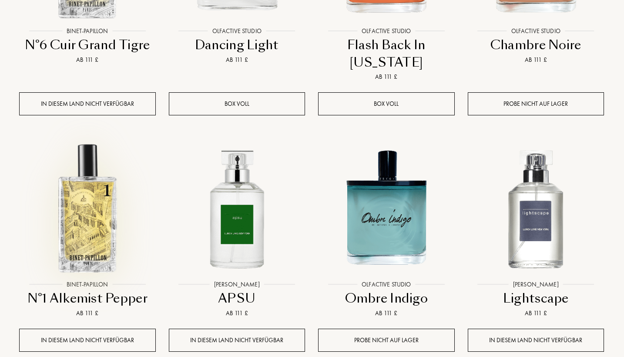
click at [114, 188] on img at bounding box center [87, 207] width 134 height 134
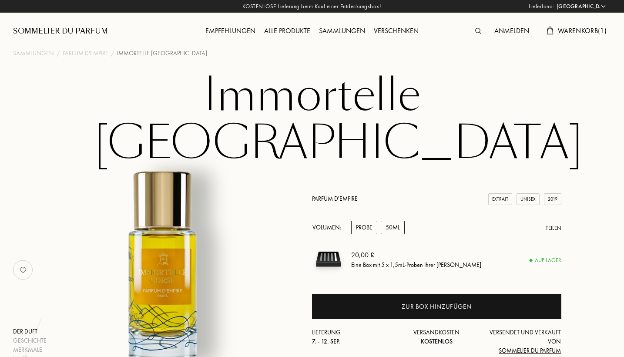
click at [390, 221] on div "50mL" at bounding box center [393, 227] width 24 height 13
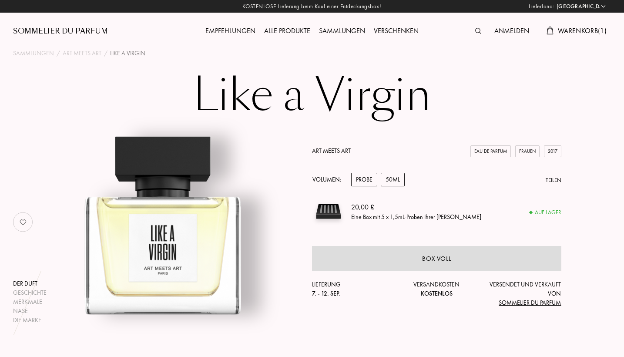
click at [393, 181] on div "50mL" at bounding box center [393, 179] width 24 height 13
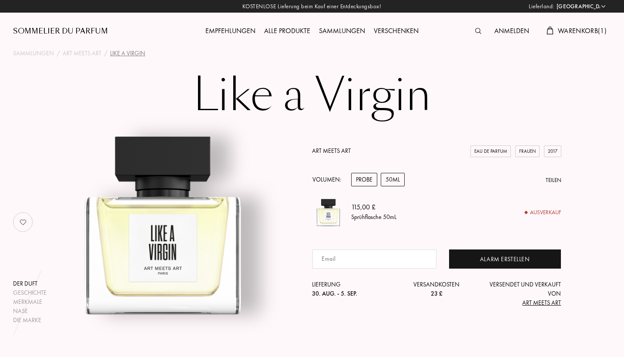
click at [363, 176] on div "Probe" at bounding box center [364, 179] width 26 height 13
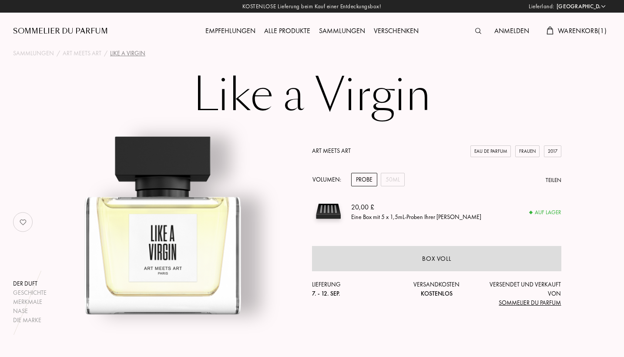
click at [574, 30] on span "Warenkorb ( 1 )" at bounding box center [582, 30] width 49 height 9
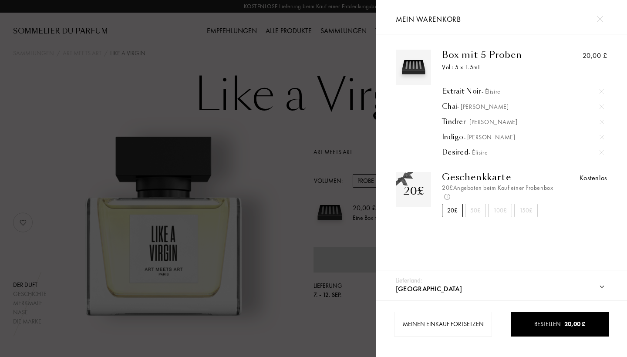
click at [599, 149] on div at bounding box center [601, 152] width 13 height 13
click at [359, 128] on div at bounding box center [188, 178] width 376 height 357
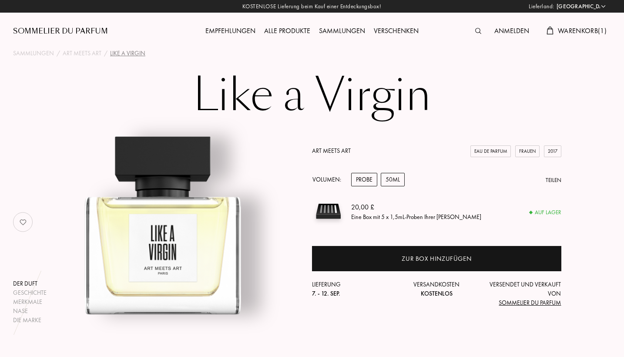
click at [388, 185] on div "50mL" at bounding box center [393, 179] width 24 height 13
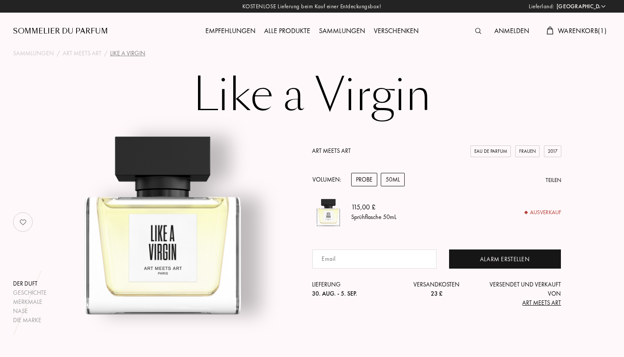
click at [366, 180] on div "Probe" at bounding box center [364, 179] width 26 height 13
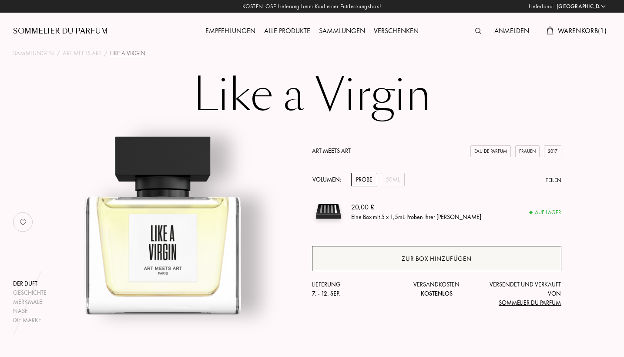
click at [400, 249] on div "Zur Box hinzufügen" at bounding box center [436, 258] width 249 height 25
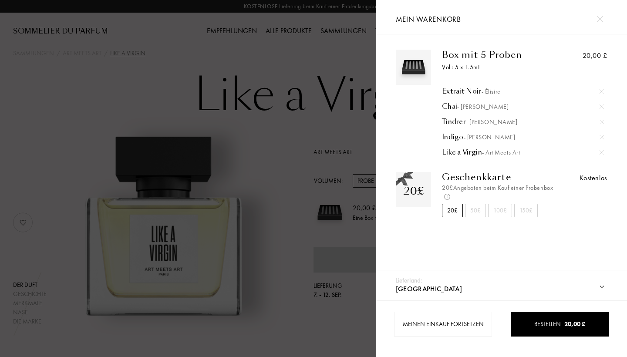
click at [473, 209] on div "50£" at bounding box center [475, 210] width 21 height 13
click at [457, 211] on div "20£" at bounding box center [452, 210] width 21 height 13
click at [599, 23] on div at bounding box center [599, 18] width 15 height 15
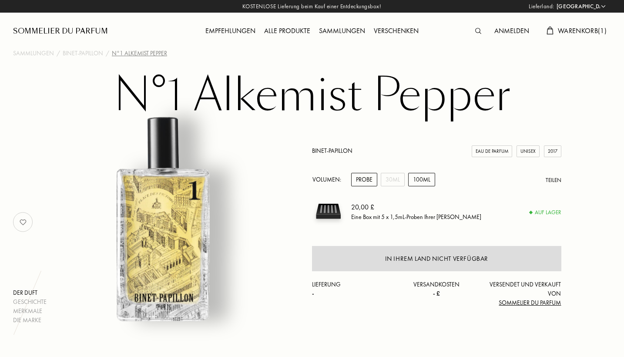
click at [422, 186] on div "100mL" at bounding box center [421, 179] width 27 height 13
click at [402, 179] on div "30mL" at bounding box center [393, 179] width 24 height 13
click at [416, 179] on div "100mL" at bounding box center [421, 179] width 27 height 13
click at [392, 182] on div "30mL" at bounding box center [393, 179] width 24 height 13
click at [417, 180] on div "100mL" at bounding box center [421, 179] width 27 height 13
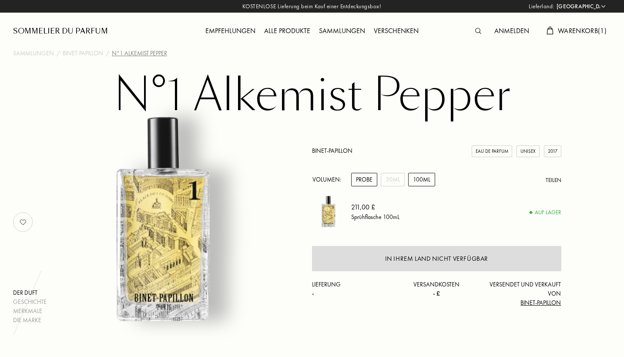
click at [365, 178] on div "Probe" at bounding box center [364, 179] width 26 height 13
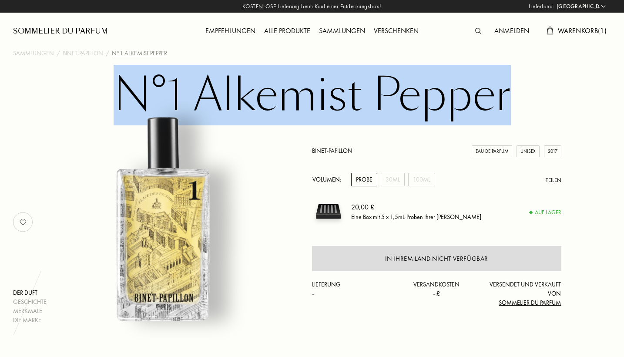
drag, startPoint x: 507, startPoint y: 109, endPoint x: 87, endPoint y: 79, distance: 421.0
click at [87, 79] on div "N°1 Alkemist Pepper Der Duft Geschichte Merkmale Die Marke Binet-Papillon Eau d…" at bounding box center [312, 197] width 624 height 253
copy h1 "N°1 Alkemist Pepper"
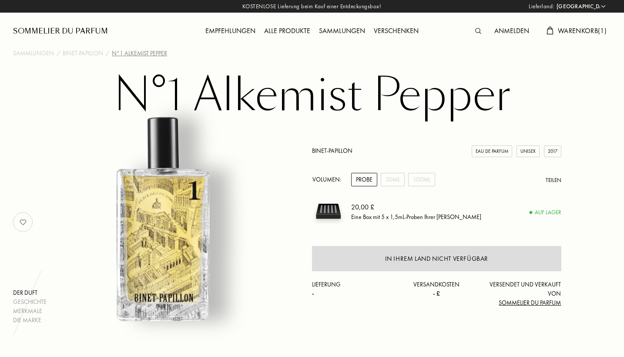
click at [591, 20] on div "Anmelden Warenkorb ( 1 )" at bounding box center [537, 24] width 150 height 48
click at [582, 30] on span "Warenkorb ( 1 )" at bounding box center [582, 30] width 49 height 9
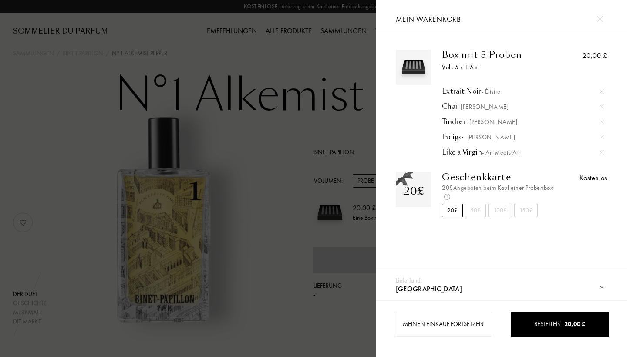
click at [599, 153] on img at bounding box center [601, 152] width 4 height 4
click at [234, 198] on div at bounding box center [188, 178] width 376 height 357
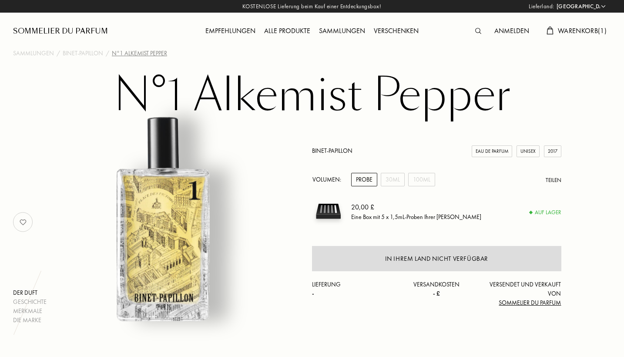
click at [475, 31] on img at bounding box center [478, 31] width 6 height 6
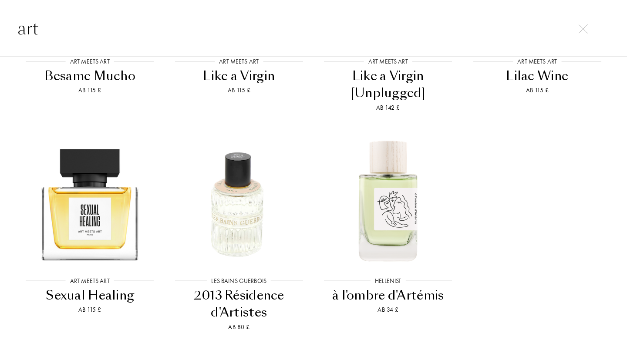
scroll to position [360, 0]
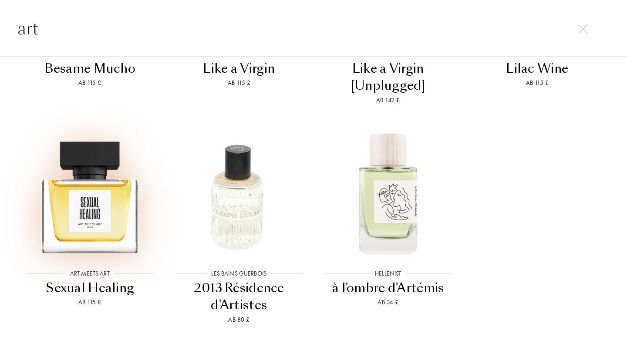
type input "art"
click at [132, 188] on img at bounding box center [90, 192] width 134 height 134
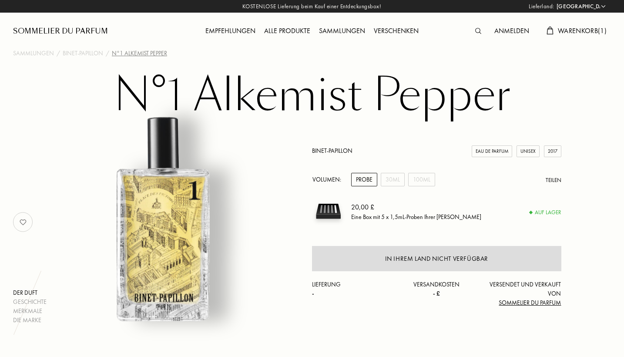
click at [567, 29] on span "Warenkorb ( 1 )" at bounding box center [582, 30] width 49 height 9
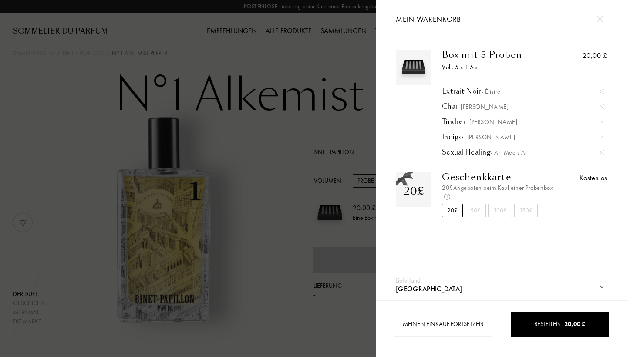
select select "DE"
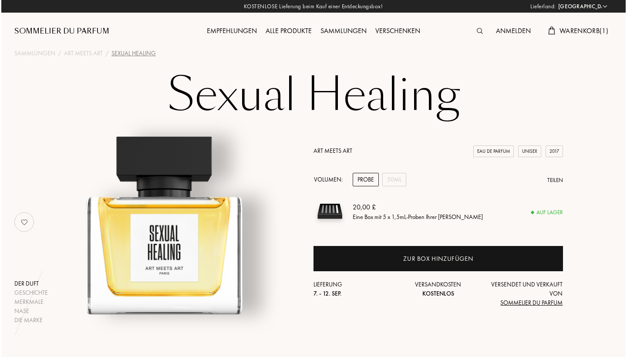
scroll to position [24, 0]
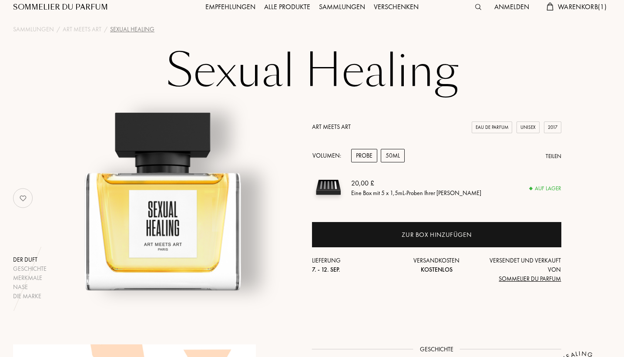
click at [381, 158] on div "50mL" at bounding box center [393, 155] width 24 height 13
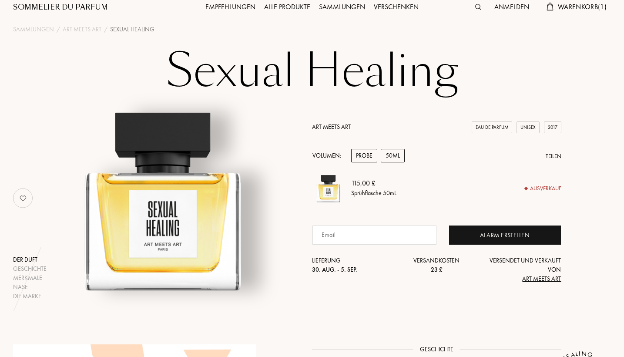
click at [366, 158] on div "Probe" at bounding box center [364, 155] width 26 height 13
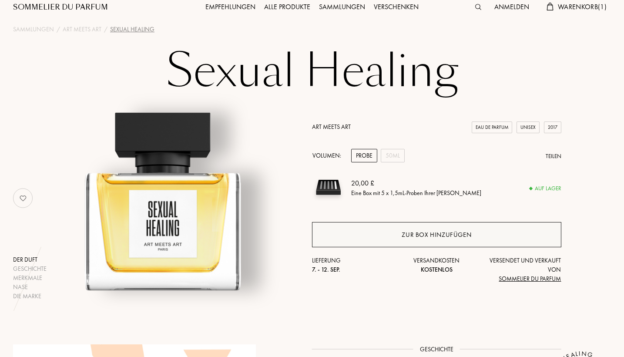
click at [410, 232] on div "Zur Box hinzufügen" at bounding box center [437, 235] width 70 height 10
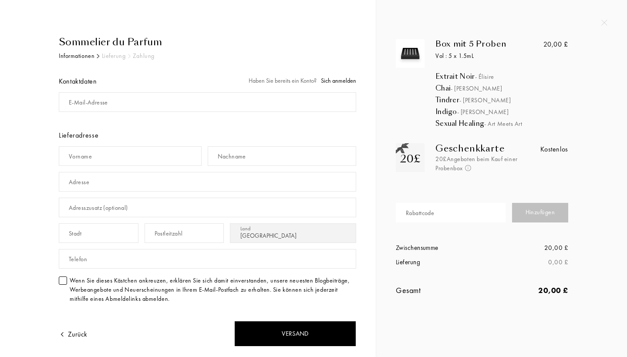
select select "DE"
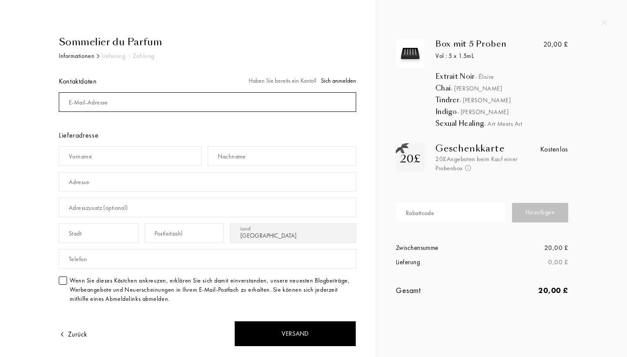
click at [142, 111] on input "mail" at bounding box center [207, 102] width 297 height 20
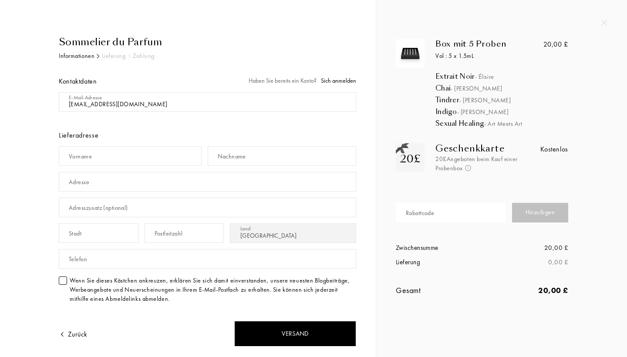
click at [133, 104] on input "mail" at bounding box center [207, 102] width 297 height 20
type input "[EMAIL_ADDRESS][DOMAIN_NAME]"
click at [124, 132] on div "Lieferadresse" at bounding box center [207, 135] width 297 height 10
click at [108, 161] on input "text" at bounding box center [130, 156] width 143 height 20
type input "Artem"
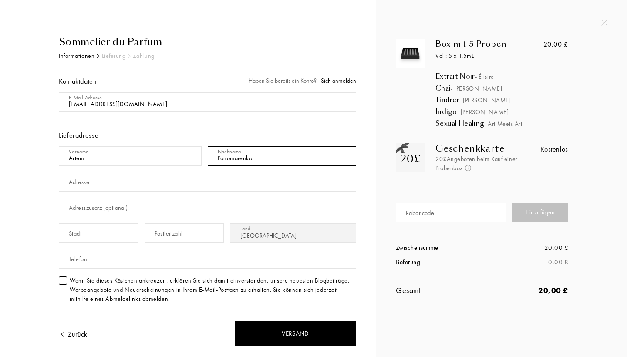
type input "Ponomarenko"
type input "[PERSON_NAME][STREET_ADDRESS]"
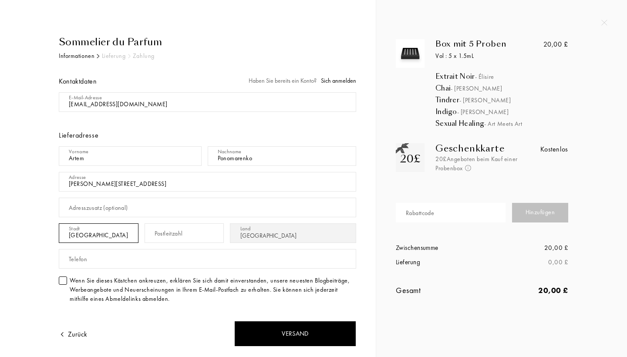
type input "Bonn"
type input "53113"
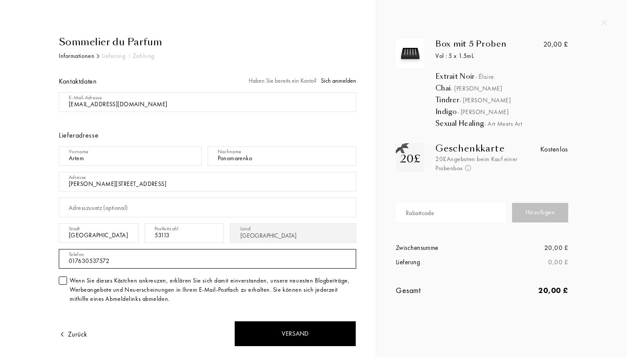
scroll to position [85, 0]
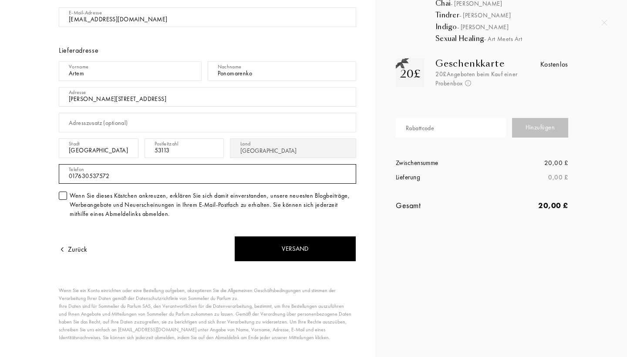
type input "017630537572"
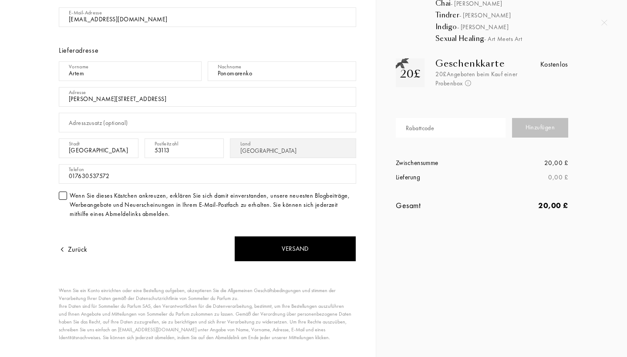
click at [111, 218] on div "Wenn Sie dieses Kästchen ankreuzen, erklären Sie sich damit einverstanden, unse…" at bounding box center [213, 204] width 286 height 27
click at [64, 197] on div at bounding box center [63, 195] width 8 height 8
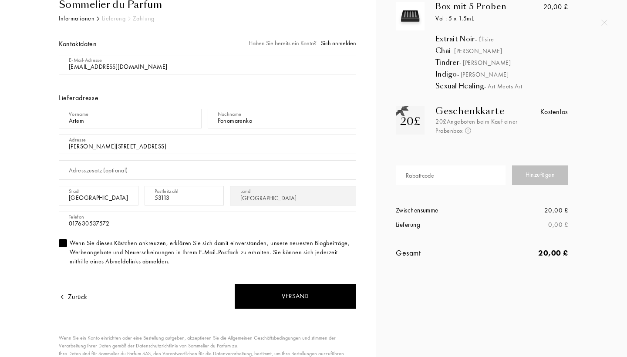
scroll to position [48, 0]
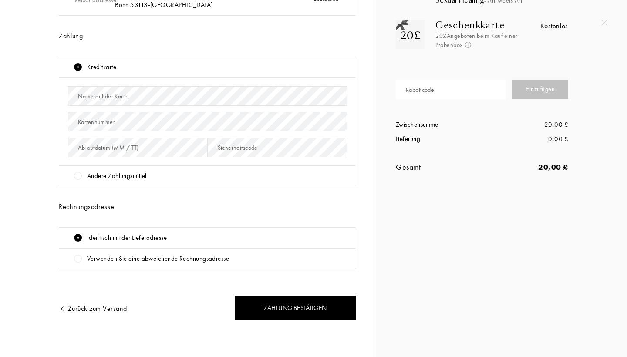
click at [148, 175] on div "Andere Zahlungsmittel" at bounding box center [210, 176] width 273 height 10
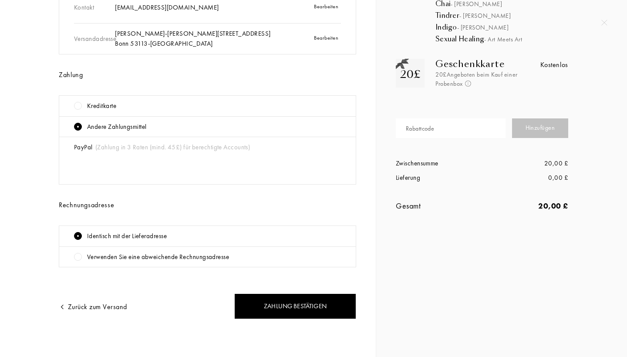
scroll to position [82, 0]
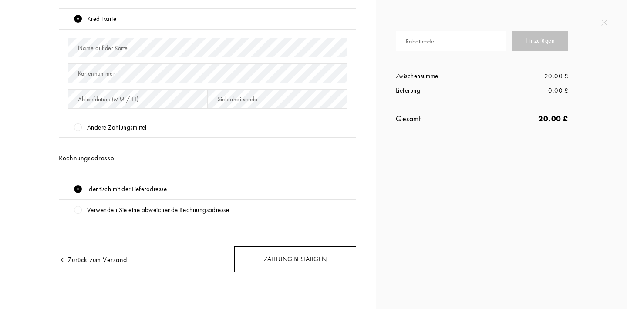
scroll to position [171, 0]
click at [269, 262] on div "Zahlung bestätigen" at bounding box center [295, 261] width 122 height 26
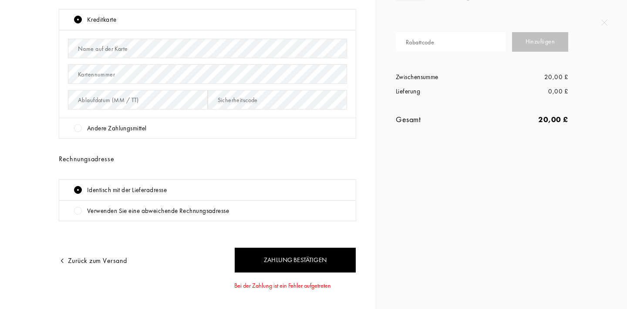
click at [124, 124] on div "Andere Zahlungsmittel" at bounding box center [116, 129] width 59 height 10
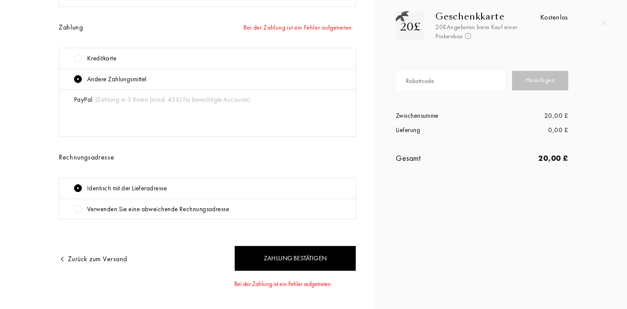
scroll to position [130, 0]
